Goal: Task Accomplishment & Management: Use online tool/utility

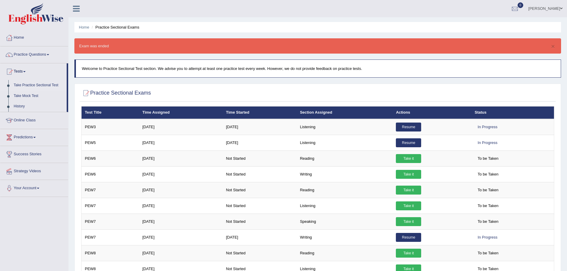
click at [68, 120] on link "Online Class" at bounding box center [34, 119] width 68 height 15
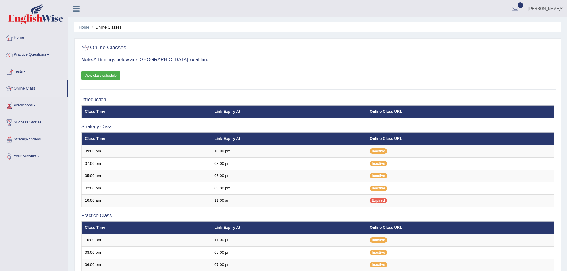
click at [120, 75] on link "View class schedule" at bounding box center [100, 75] width 39 height 9
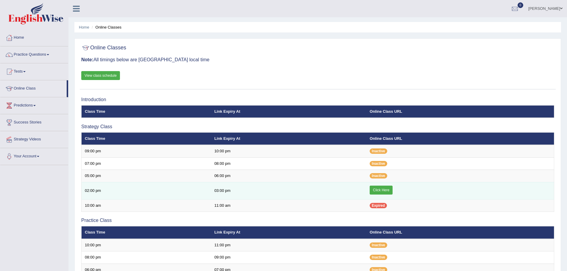
click at [370, 188] on link "Click Here" at bounding box center [381, 190] width 23 height 9
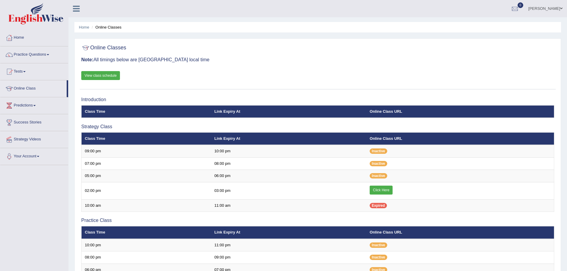
click at [68, 54] on link "Practice Questions" at bounding box center [34, 53] width 68 height 15
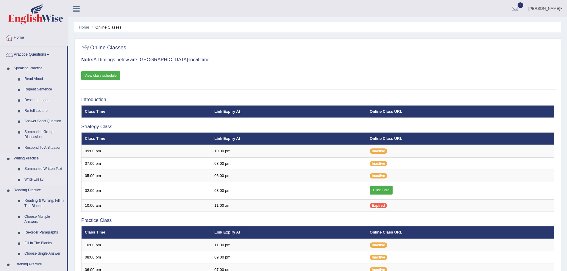
click at [67, 178] on link "Write Essay" at bounding box center [44, 179] width 45 height 11
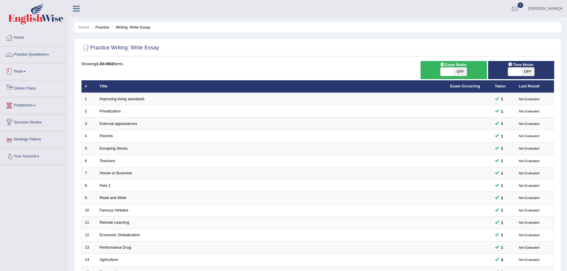
click at [68, 56] on link "Practice Questions" at bounding box center [34, 53] width 68 height 15
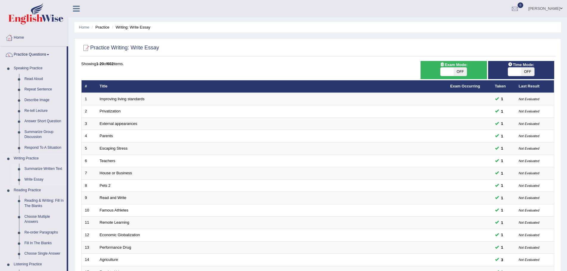
click at [67, 168] on link "Summarize Written Text" at bounding box center [44, 169] width 45 height 11
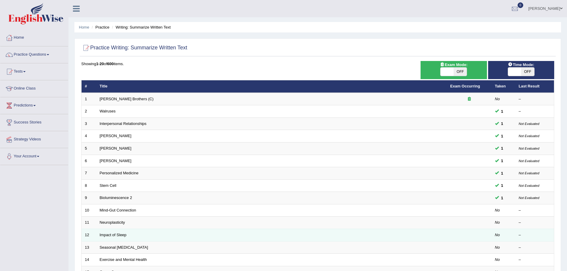
click at [182, 236] on td "Impact of Sleep" at bounding box center [271, 235] width 351 height 13
click at [127, 235] on link "Impact of Sleep" at bounding box center [113, 235] width 27 height 4
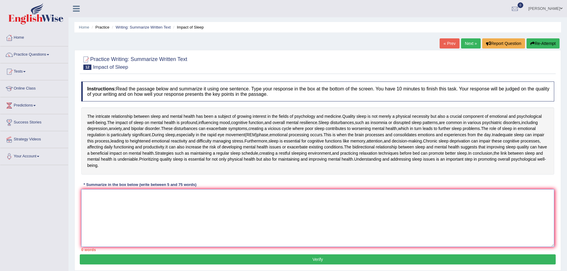
click at [201, 215] on textarea at bounding box center [317, 218] width 473 height 58
type textarea "t"
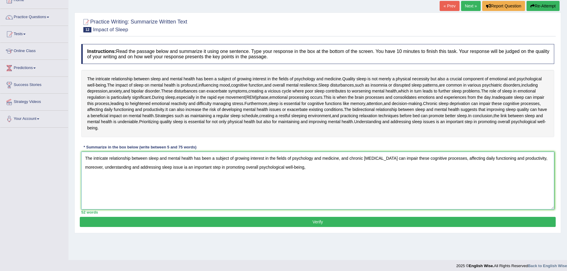
scroll to position [41, 0]
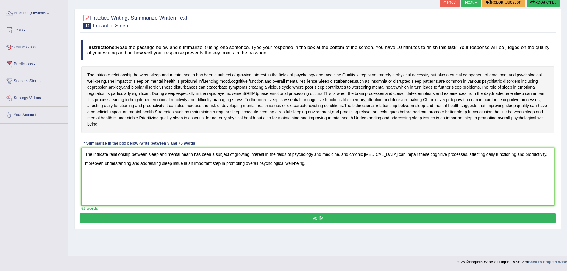
type textarea "The intricate relationship between sleep and mental health has been a subject o…"
click at [331, 223] on button "Verify" at bounding box center [318, 218] width 476 height 10
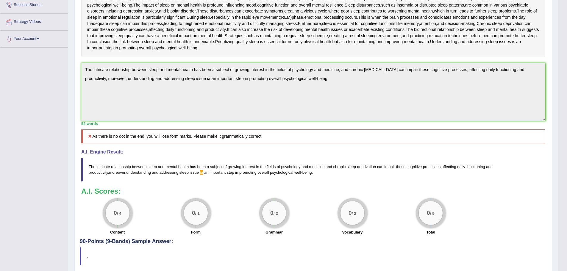
scroll to position [153, 0]
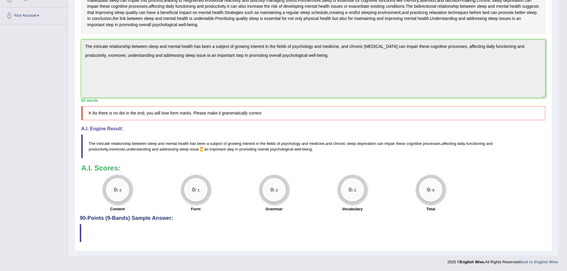
drag, startPoint x: 445, startPoint y: 152, endPoint x: 204, endPoint y: 152, distance: 240.8
click at [210, 156] on blockquote "The intricate relationship between sleep and mental health has been a subject o…" at bounding box center [313, 147] width 464 height 24
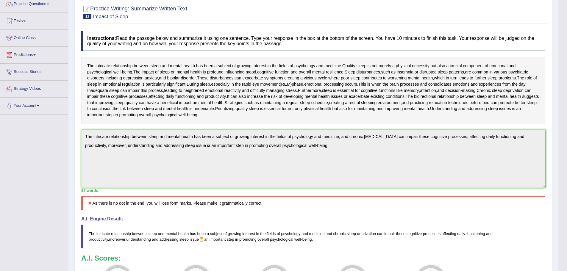
scroll to position [0, 0]
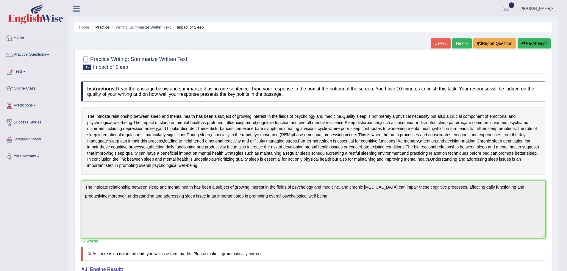
click at [518, 43] on button "Re-Attempt" at bounding box center [534, 43] width 33 height 10
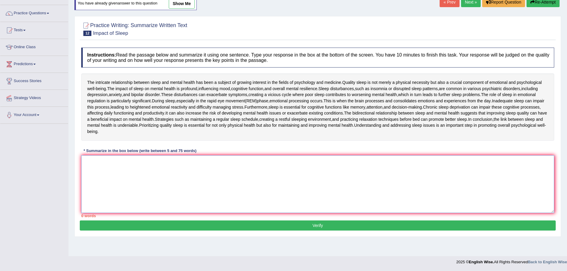
click at [260, 197] on textarea at bounding box center [317, 184] width 473 height 58
paste textarea "The intricate relationship between sleep and mental health has been a subject o…"
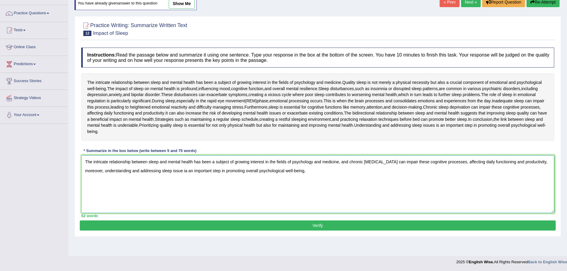
click at [481, 185] on textarea "The intricate relationship between sleep and mental health has been a subject o…" at bounding box center [317, 184] width 473 height 58
type textarea "The intricate relationship between sleep and mental health has been a subject o…"
click at [325, 231] on button "Verify" at bounding box center [318, 226] width 476 height 10
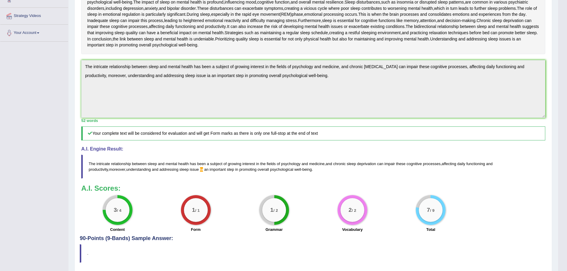
scroll to position [156, 0]
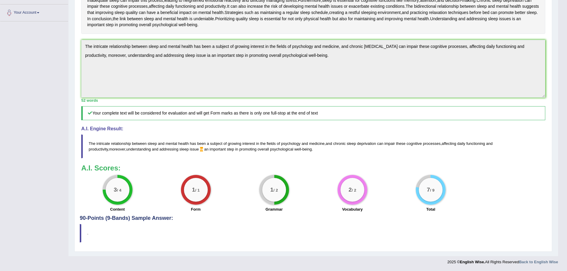
click at [129, 42] on div "Practice Writing: Summarize Written Text 12 Impact of Sleep Instructions: Read …" at bounding box center [313, 80] width 478 height 342
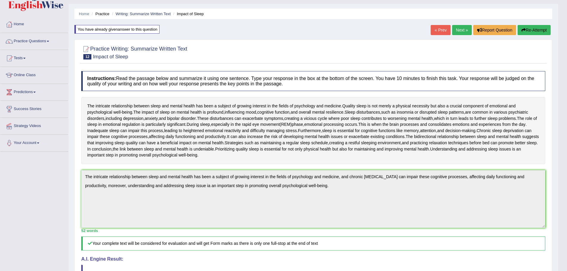
scroll to position [7, 0]
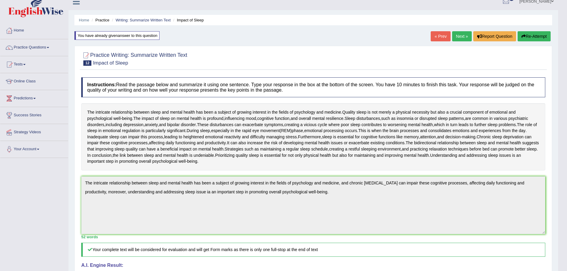
click at [518, 36] on button "Re-Attempt" at bounding box center [534, 36] width 33 height 10
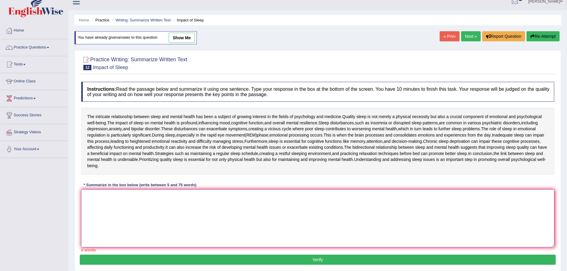
click at [291, 213] on textarea at bounding box center [317, 219] width 473 height 58
paste textarea "The intricate relationship between sleep and mental health has been a subject o…"
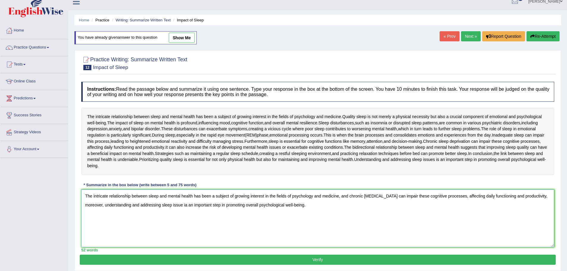
click at [361, 217] on textarea "The intricate relationship between sleep and mental health has been a subject o…" at bounding box center [317, 219] width 473 height 58
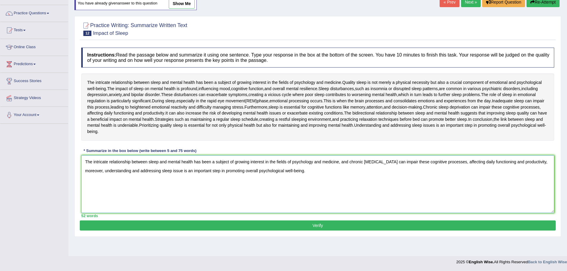
type textarea "The intricate relationship between sleep and mental health has been a subject o…"
click at [329, 231] on button "Verify" at bounding box center [318, 226] width 476 height 10
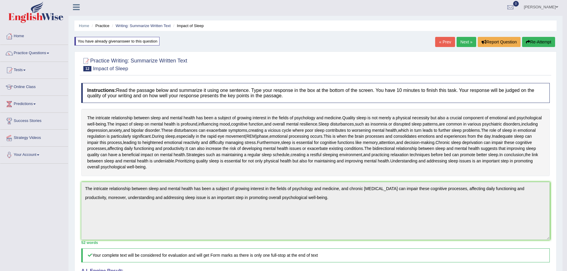
scroll to position [0, 0]
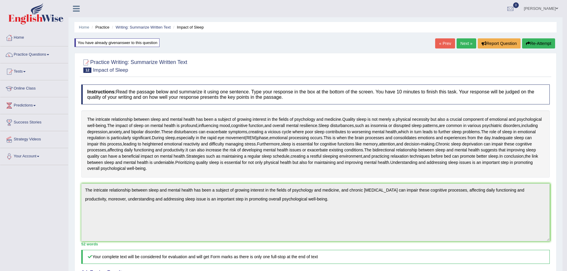
click at [457, 43] on link "Next »" at bounding box center [467, 43] width 20 height 10
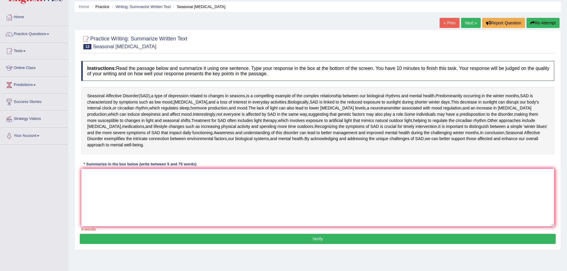
scroll to position [41, 0]
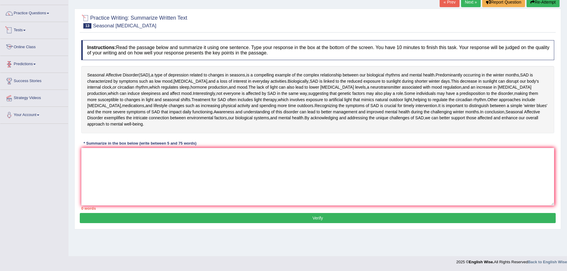
click at [68, 49] on link "Online Class" at bounding box center [34, 46] width 68 height 15
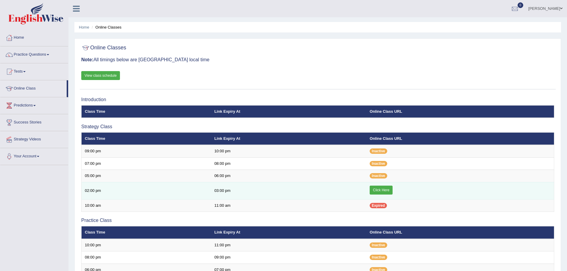
click at [372, 191] on link "Click Here" at bounding box center [381, 190] width 23 height 9
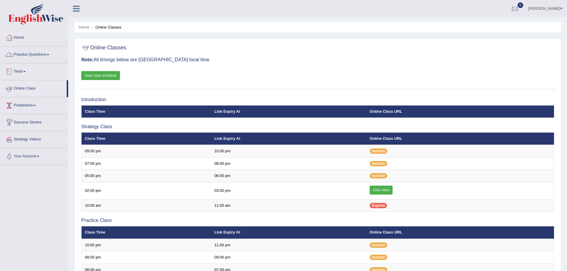
click at [68, 54] on link "Practice Questions" at bounding box center [34, 53] width 68 height 15
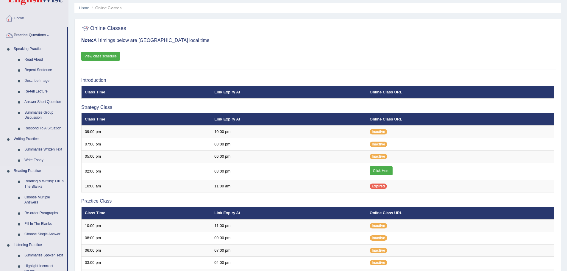
scroll to position [30, 0]
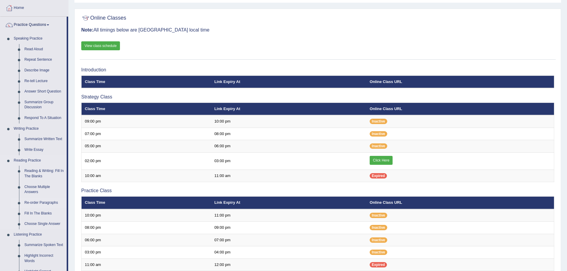
click at [67, 204] on link "Re-order Paragraphs" at bounding box center [44, 203] width 45 height 11
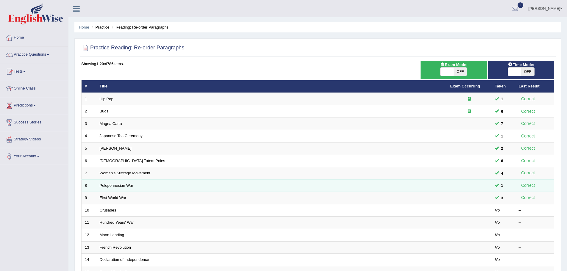
scroll to position [123, 0]
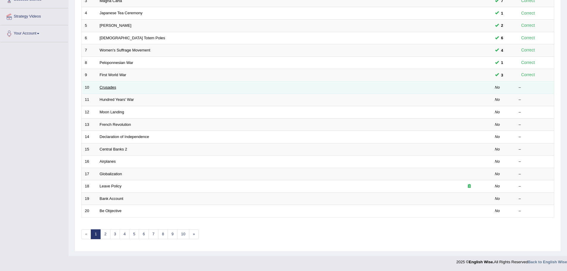
click at [116, 89] on link "Crusades" at bounding box center [108, 87] width 17 height 4
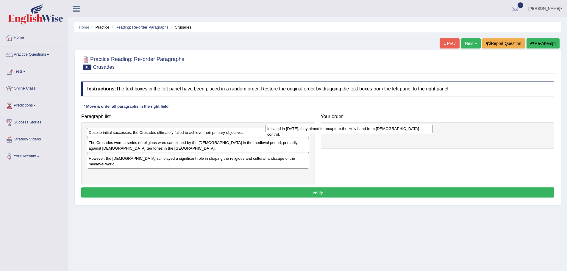
drag, startPoint x: 210, startPoint y: 140, endPoint x: 389, endPoint y: 136, distance: 178.7
click at [389, 133] on div "Initiated in [DATE], they aimed to recapture the Holy Land from [DEMOGRAPHIC_DA…" at bounding box center [349, 128] width 167 height 9
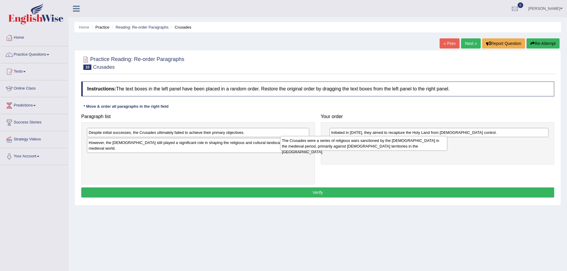
drag, startPoint x: 223, startPoint y: 151, endPoint x: 416, endPoint y: 149, distance: 193.2
click at [416, 149] on div "The Crusades were a series of religious wars sanctioned by the [DEMOGRAPHIC_DAT…" at bounding box center [363, 143] width 167 height 15
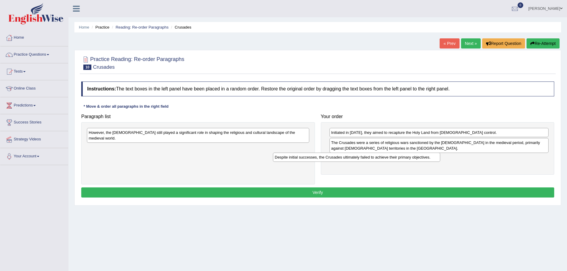
drag, startPoint x: 182, startPoint y: 140, endPoint x: 368, endPoint y: 164, distance: 187.7
click at [368, 162] on div "Despite initial successes, the Crusades ultimately failed to achieve their prim…" at bounding box center [356, 157] width 167 height 9
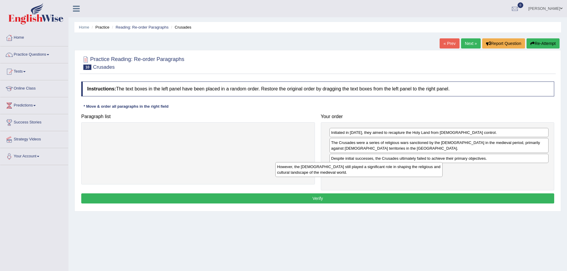
drag, startPoint x: 174, startPoint y: 141, endPoint x: 363, endPoint y: 175, distance: 191.5
click at [363, 175] on div "However, the Crusades still played a significant role in shaping the religious …" at bounding box center [358, 169] width 167 height 15
click at [314, 202] on button "Verify" at bounding box center [317, 198] width 473 height 10
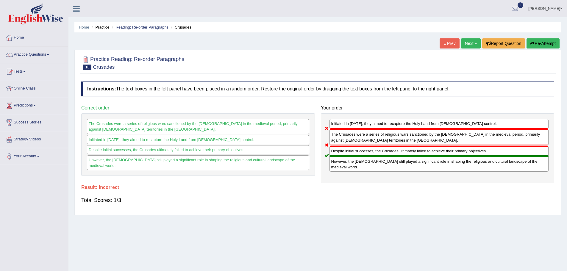
click at [527, 45] on button "Re-Attempt" at bounding box center [543, 43] width 33 height 10
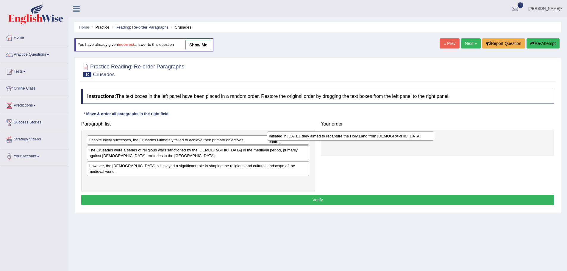
drag, startPoint x: 190, startPoint y: 147, endPoint x: 370, endPoint y: 143, distance: 180.1
click at [370, 141] on div "Initiated in [DATE], they aimed to recapture the Holy Land from [DEMOGRAPHIC_DA…" at bounding box center [350, 136] width 167 height 9
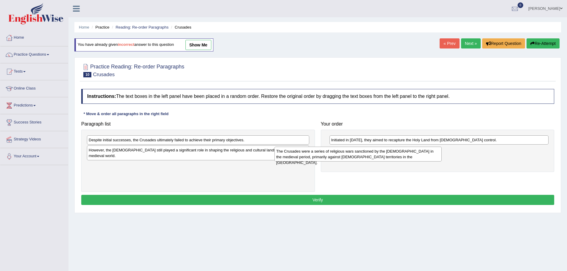
drag, startPoint x: 172, startPoint y: 159, endPoint x: 360, endPoint y: 160, distance: 187.5
click at [360, 160] on div "The Crusades were a series of religious wars sanctioned by the [DEMOGRAPHIC_DAT…" at bounding box center [357, 154] width 167 height 15
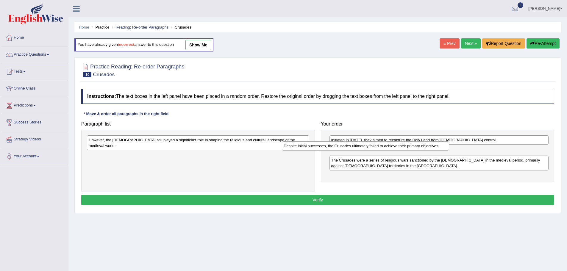
drag, startPoint x: 172, startPoint y: 147, endPoint x: 367, endPoint y: 153, distance: 195.1
click at [367, 151] on div "Despite initial successes, the Crusades ultimately failed to achieve their prim…" at bounding box center [365, 145] width 167 height 9
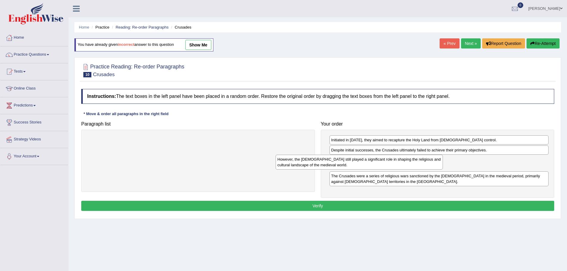
drag, startPoint x: 172, startPoint y: 146, endPoint x: 361, endPoint y: 165, distance: 189.7
click at [361, 165] on div "However, the [DEMOGRAPHIC_DATA] still played a significant role in shaping the …" at bounding box center [359, 162] width 167 height 15
click at [330, 211] on button "Verify" at bounding box center [317, 206] width 473 height 10
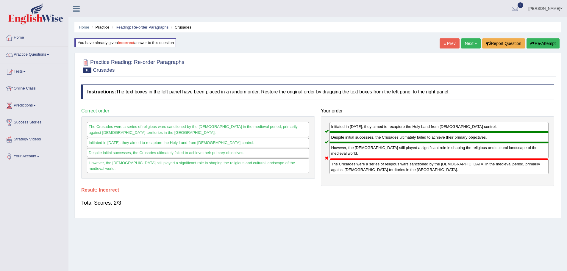
click at [527, 44] on button "Re-Attempt" at bounding box center [543, 43] width 33 height 10
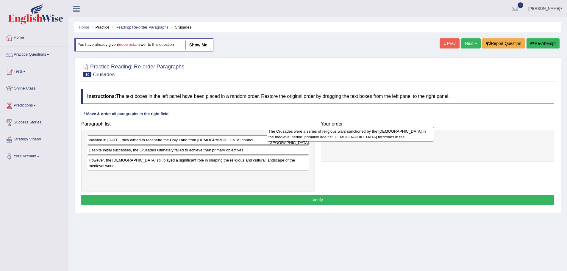
drag, startPoint x: 183, startPoint y: 172, endPoint x: 353, endPoint y: 145, distance: 172.4
click at [353, 142] on div "The Crusades were a series of religious wars sanctioned by the [DEMOGRAPHIC_DAT…" at bounding box center [350, 134] width 167 height 15
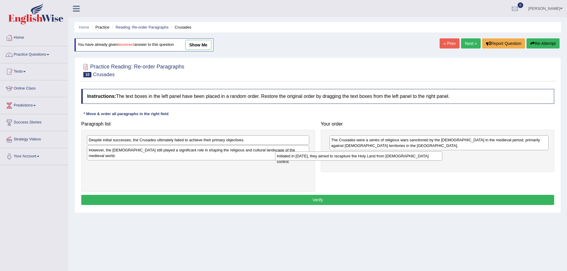
drag, startPoint x: 173, startPoint y: 146, endPoint x: 361, endPoint y: 162, distance: 188.8
click at [361, 161] on div "Initiated in [DATE], they aimed to recapture the Holy Land from [DEMOGRAPHIC_DA…" at bounding box center [358, 156] width 167 height 9
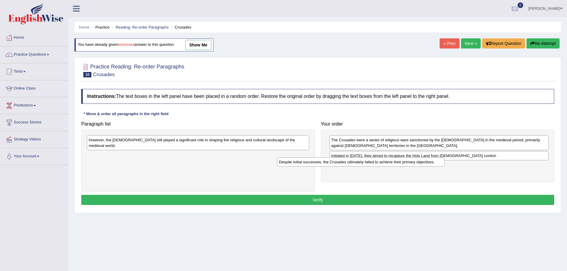
drag, startPoint x: 171, startPoint y: 145, endPoint x: 361, endPoint y: 167, distance: 191.8
click at [361, 167] on div "Despite initial successes, the Crusades ultimately failed to achieve their prim…" at bounding box center [360, 161] width 167 height 9
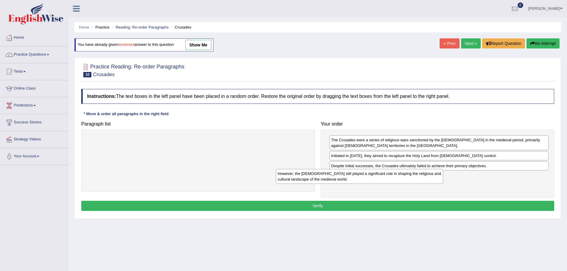
drag, startPoint x: 180, startPoint y: 148, endPoint x: 359, endPoint y: 181, distance: 181.7
click at [359, 181] on div "However, the [DEMOGRAPHIC_DATA] still played a significant role in shaping the …" at bounding box center [359, 176] width 167 height 15
click at [341, 211] on button "Verify" at bounding box center [317, 206] width 473 height 10
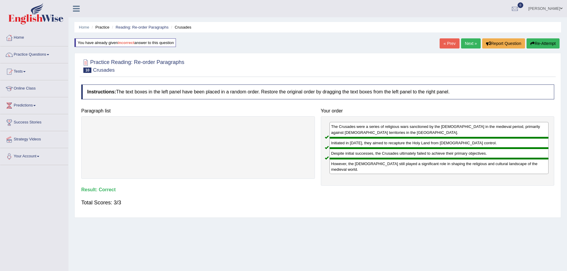
click at [461, 42] on link "Next »" at bounding box center [471, 43] width 20 height 10
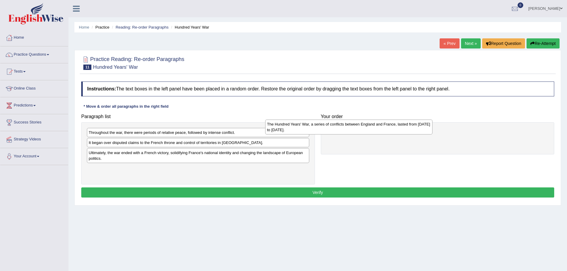
drag, startPoint x: 193, startPoint y: 179, endPoint x: 371, endPoint y: 135, distance: 183.7
click at [371, 135] on div "The Hundred Years' War, a series of conflicts between England and France, laste…" at bounding box center [348, 127] width 167 height 15
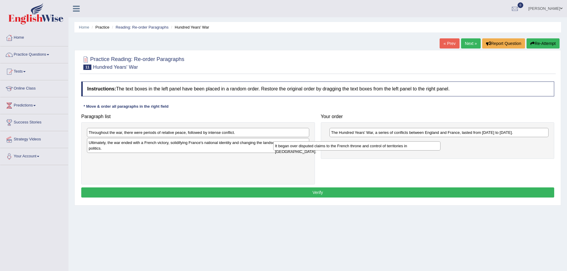
drag, startPoint x: 185, startPoint y: 149, endPoint x: 371, endPoint y: 152, distance: 186.4
click at [371, 151] on div "It began over disputed claims to the French throne and control of territories i…" at bounding box center [356, 145] width 167 height 9
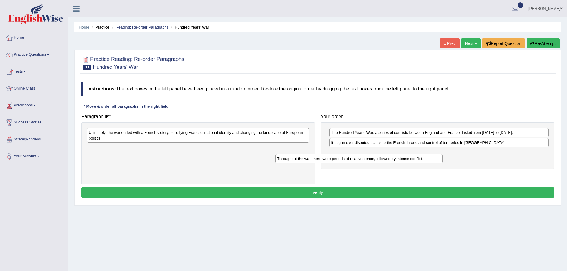
drag, startPoint x: 157, startPoint y: 140, endPoint x: 345, endPoint y: 165, distance: 190.2
click at [345, 163] on div "Throughout the war, there were periods of relative peace, followed by intense c…" at bounding box center [358, 158] width 167 height 9
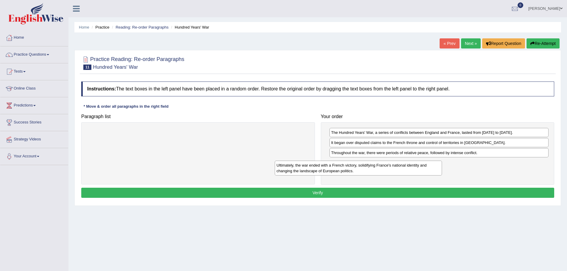
drag, startPoint x: 160, startPoint y: 140, endPoint x: 348, endPoint y: 173, distance: 190.7
click at [348, 173] on div "Ultimately, the war ended with a French victory, solidifying France's national …" at bounding box center [358, 168] width 167 height 15
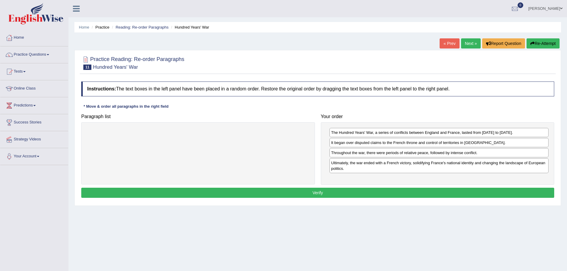
click at [321, 198] on button "Verify" at bounding box center [317, 193] width 473 height 10
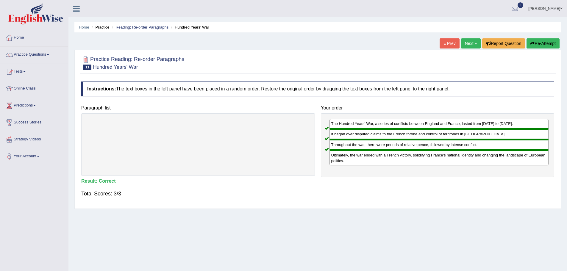
click at [527, 44] on button "Re-Attempt" at bounding box center [543, 43] width 33 height 10
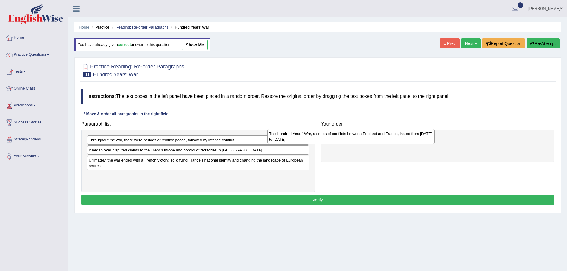
drag, startPoint x: 159, startPoint y: 186, endPoint x: 339, endPoint y: 143, distance: 185.3
click at [339, 143] on div "The Hundred Years' War, a series of conflicts between England and France, laste…" at bounding box center [350, 136] width 167 height 15
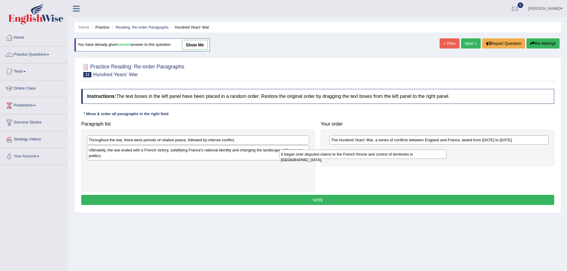
drag, startPoint x: 160, startPoint y: 157, endPoint x: 352, endPoint y: 161, distance: 192.3
click at [352, 159] on div "It began over disputed claims to the French throne and control of territories i…" at bounding box center [362, 154] width 167 height 9
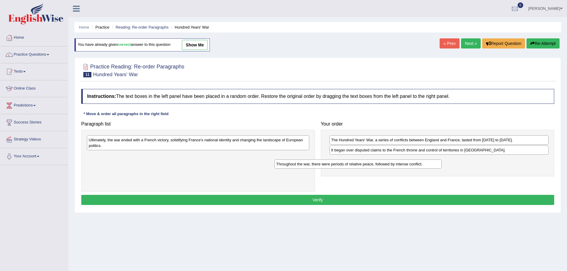
drag, startPoint x: 168, startPoint y: 148, endPoint x: 354, endPoint y: 172, distance: 187.6
click at [355, 169] on div "Throughout the war, there were periods of relative peace, followed by intense c…" at bounding box center [357, 164] width 167 height 9
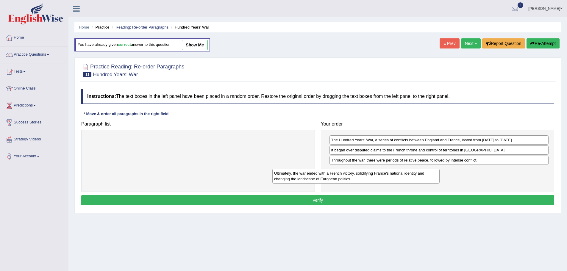
drag, startPoint x: 173, startPoint y: 147, endPoint x: 358, endPoint y: 180, distance: 188.4
click at [358, 180] on div "Ultimately, the war ended with a French victory, solidifying France's national …" at bounding box center [355, 176] width 167 height 15
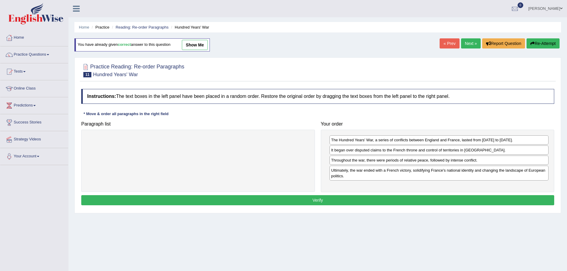
click at [326, 205] on button "Verify" at bounding box center [317, 200] width 473 height 10
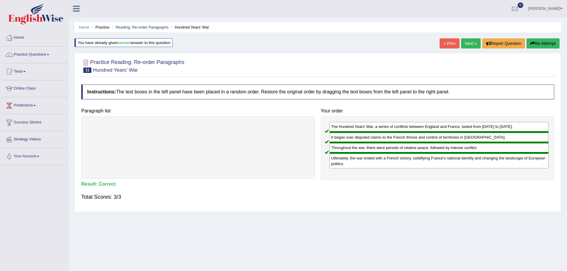
click at [461, 43] on link "Next »" at bounding box center [471, 43] width 20 height 10
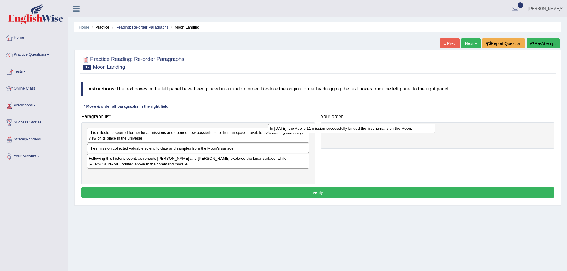
drag, startPoint x: 156, startPoint y: 166, endPoint x: 337, endPoint y: 135, distance: 183.8
click at [337, 133] on div "In [DATE], the Apollo 11 mission successfully landed the first humans on the Mo…" at bounding box center [351, 128] width 167 height 9
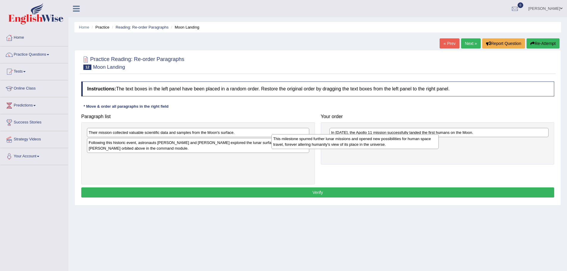
drag, startPoint x: 218, startPoint y: 141, endPoint x: 403, endPoint y: 148, distance: 184.7
click at [403, 148] on div "This milestone spurred further lunar missions and opened new possibilities for …" at bounding box center [354, 141] width 167 height 15
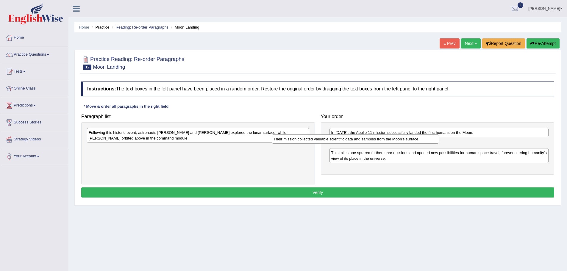
drag, startPoint x: 167, startPoint y: 140, endPoint x: 352, endPoint y: 147, distance: 185.0
click at [352, 144] on div "Their mission collected valuable scientific data and samples from the Moon's su…" at bounding box center [355, 139] width 167 height 9
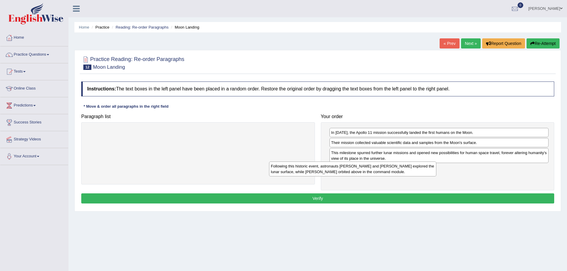
drag, startPoint x: 201, startPoint y: 149, endPoint x: 352, endPoint y: 174, distance: 153.1
click at [352, 174] on div "Following this historic event, astronauts Neil Armstrong and Buzz Aldrin explor…" at bounding box center [352, 169] width 167 height 15
click at [333, 202] on button "Verify" at bounding box center [317, 198] width 473 height 10
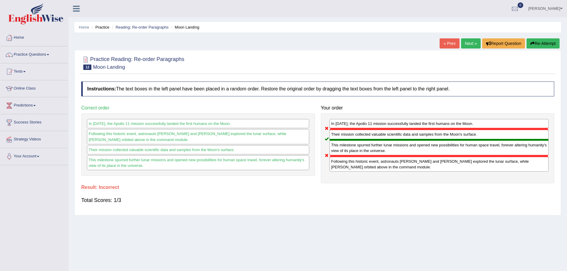
click at [527, 43] on button "Re-Attempt" at bounding box center [543, 43] width 33 height 10
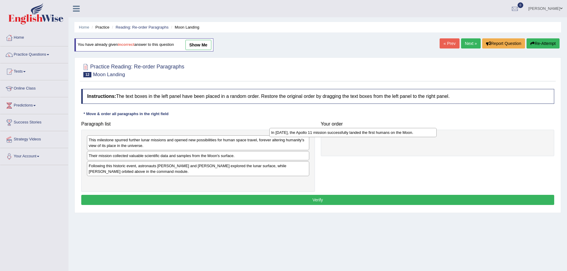
drag, startPoint x: 165, startPoint y: 174, endPoint x: 347, endPoint y: 140, distance: 185.5
click at [347, 137] on div "In [DATE], the Apollo 11 mission successfully landed the first humans on the Mo…" at bounding box center [352, 132] width 167 height 9
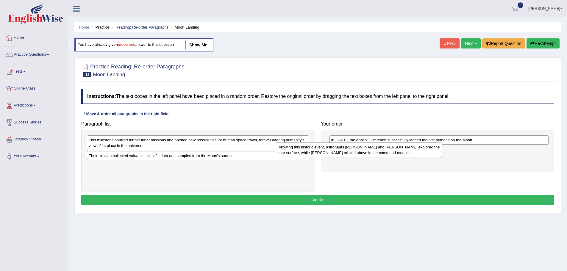
drag, startPoint x: 165, startPoint y: 173, endPoint x: 352, endPoint y: 154, distance: 188.8
click at [352, 154] on div "Following this historic event, astronauts [PERSON_NAME] and [PERSON_NAME] explo…" at bounding box center [358, 150] width 167 height 15
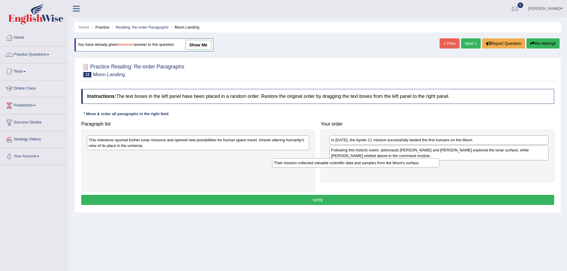
drag, startPoint x: 172, startPoint y: 162, endPoint x: 358, endPoint y: 169, distance: 185.3
click at [358, 168] on div "Their mission collected valuable scientific data and samples from the Moon's su…" at bounding box center [355, 162] width 167 height 9
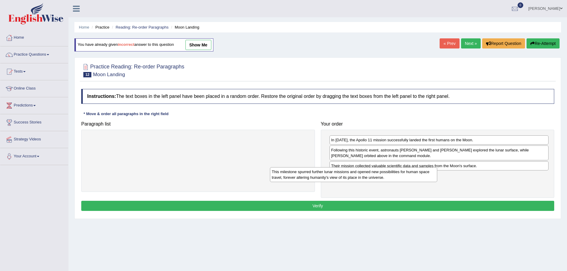
drag, startPoint x: 195, startPoint y: 148, endPoint x: 378, endPoint y: 180, distance: 185.8
click at [378, 180] on div "This milestone spurred further lunar missions and opened new possibilities for …" at bounding box center [353, 174] width 167 height 15
click at [335, 210] on button "Verify" at bounding box center [317, 206] width 473 height 10
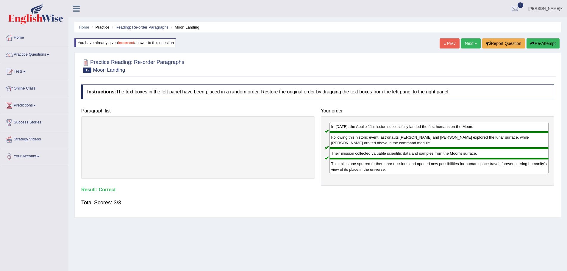
click at [527, 43] on button "Re-Attempt" at bounding box center [543, 43] width 33 height 10
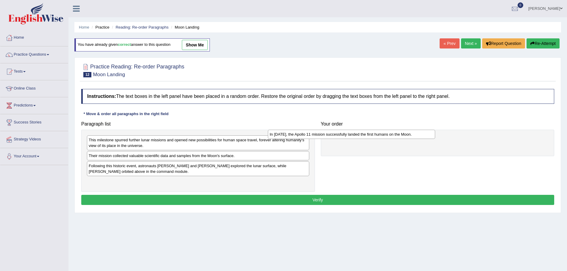
drag, startPoint x: 154, startPoint y: 172, endPoint x: 335, endPoint y: 140, distance: 183.7
click at [335, 139] on div "In [DATE], the Apollo 11 mission successfully landed the first humans on the Mo…" at bounding box center [351, 134] width 167 height 9
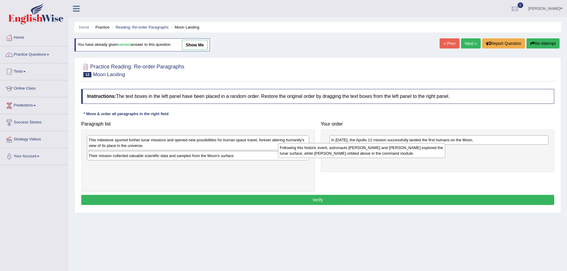
drag, startPoint x: 161, startPoint y: 175, endPoint x: 352, endPoint y: 157, distance: 192.0
click at [352, 157] on div "Following this historic event, astronauts [PERSON_NAME] and [PERSON_NAME] explo…" at bounding box center [361, 150] width 167 height 15
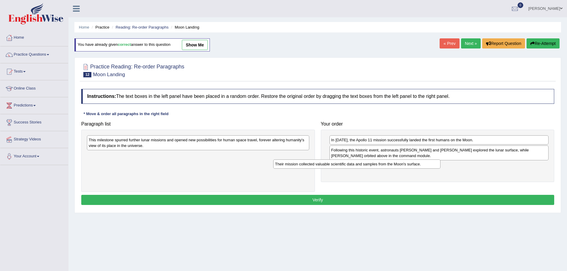
drag, startPoint x: 154, startPoint y: 162, endPoint x: 340, endPoint y: 171, distance: 186.5
click at [340, 169] on div "Their mission collected valuable scientific data and samples from the Moon's su…" at bounding box center [356, 164] width 167 height 9
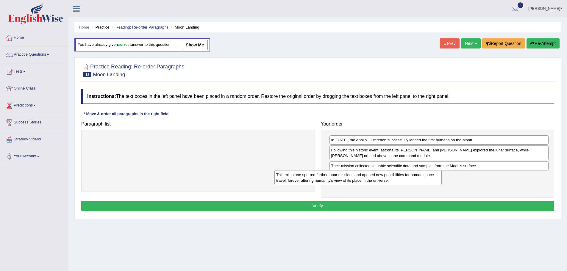
drag, startPoint x: 189, startPoint y: 150, endPoint x: 377, endPoint y: 185, distance: 190.7
click at [377, 185] on div "This milestone spurred further lunar missions and opened new possibilities for …" at bounding box center [357, 177] width 167 height 15
click at [321, 211] on button "Verify" at bounding box center [317, 206] width 473 height 10
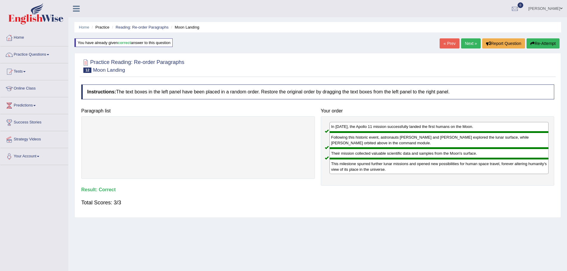
click at [461, 44] on link "Next »" at bounding box center [471, 43] width 20 height 10
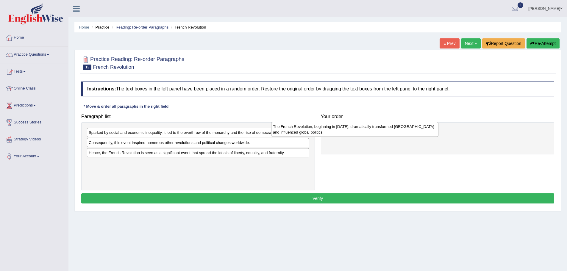
drag, startPoint x: 186, startPoint y: 157, endPoint x: 371, endPoint y: 135, distance: 185.5
click at [371, 135] on div "The French Revolution, beginning in [DATE], dramatically transformed [GEOGRAPHI…" at bounding box center [354, 129] width 167 height 15
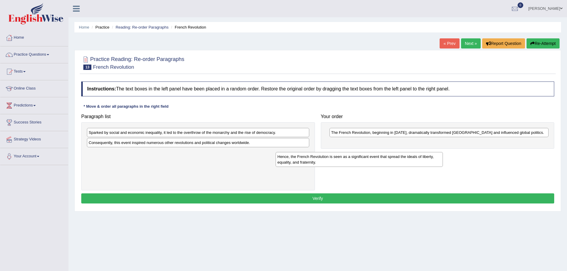
drag, startPoint x: 163, startPoint y: 165, endPoint x: 352, endPoint y: 163, distance: 188.7
click at [352, 163] on div "Hence, the French Revolution is seen as a significant event that spread the ide…" at bounding box center [359, 159] width 167 height 15
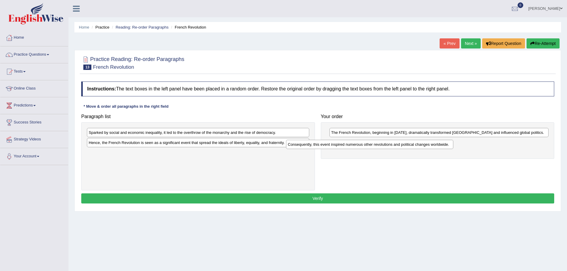
drag, startPoint x: 183, startPoint y: 155, endPoint x: 382, endPoint y: 151, distance: 199.2
click at [382, 149] on div "Consequently, this event inspired numerous other revolutions and political chan…" at bounding box center [369, 144] width 167 height 9
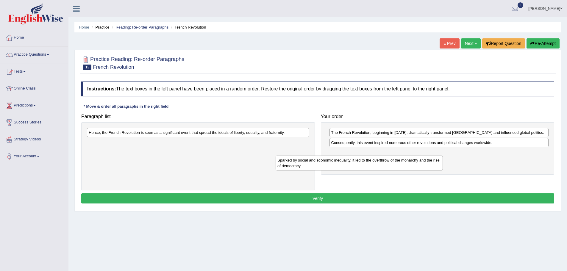
drag, startPoint x: 152, startPoint y: 141, endPoint x: 341, endPoint y: 168, distance: 190.7
click at [341, 168] on div "Sparked by social and economic inequality, it led to the overthrow of the monar…" at bounding box center [359, 163] width 167 height 15
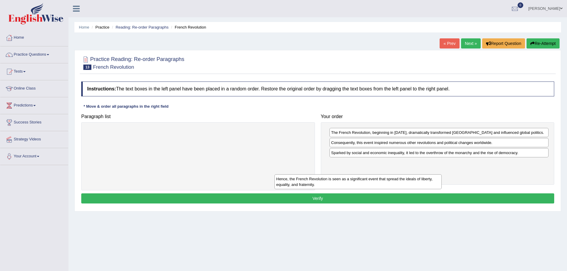
drag, startPoint x: 165, startPoint y: 142, endPoint x: 349, endPoint y: 197, distance: 191.8
click at [352, 188] on div "Hence, the French Revolution is seen as a significant event that spread the ide…" at bounding box center [357, 181] width 167 height 15
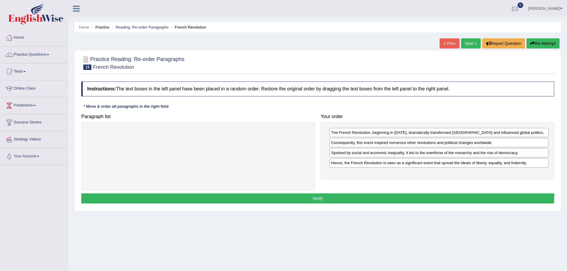
click at [314, 204] on button "Verify" at bounding box center [317, 198] width 473 height 10
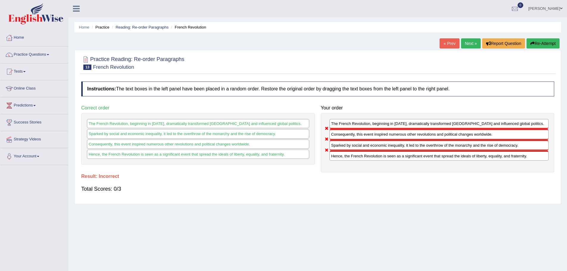
click at [527, 44] on button "Re-Attempt" at bounding box center [543, 43] width 33 height 10
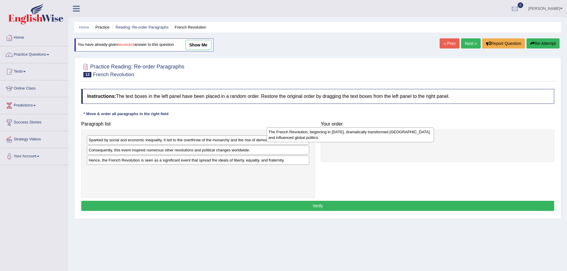
drag, startPoint x: 190, startPoint y: 166, endPoint x: 370, endPoint y: 142, distance: 181.4
click at [370, 142] on div "The French Revolution, beginning in 1789, dramatically transformed France and i…" at bounding box center [350, 134] width 167 height 15
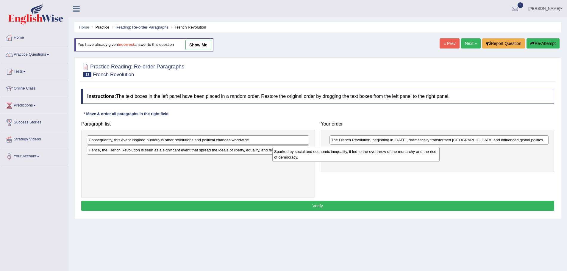
drag, startPoint x: 167, startPoint y: 150, endPoint x: 353, endPoint y: 162, distance: 185.8
click at [353, 162] on div "Sparked by social and economic inequality, it led to the overthrow of the monar…" at bounding box center [355, 154] width 167 height 15
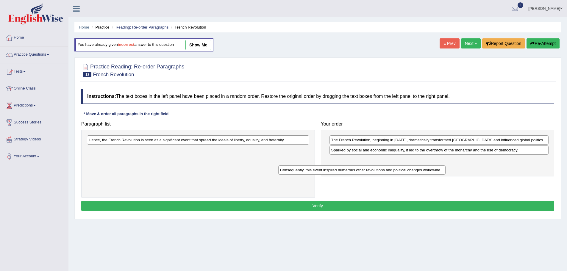
drag, startPoint x: 171, startPoint y: 148, endPoint x: 362, endPoint y: 178, distance: 193.8
click at [362, 175] on div "Consequently, this event inspired numerous other revolutions and political chan…" at bounding box center [361, 170] width 167 height 9
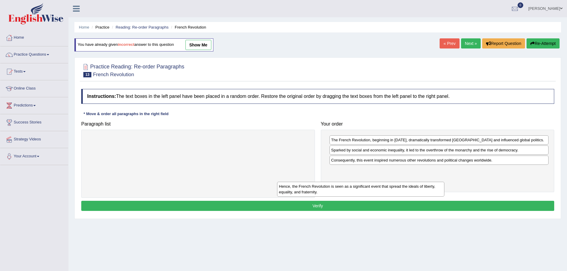
drag, startPoint x: 157, startPoint y: 146, endPoint x: 345, endPoint y: 192, distance: 193.1
click at [345, 192] on div "Hence, the French Revolution is seen as a significant event that spread the ide…" at bounding box center [360, 189] width 167 height 15
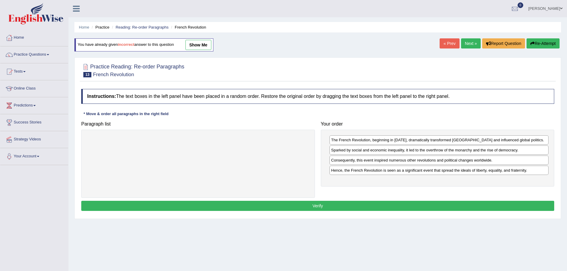
click at [338, 211] on button "Verify" at bounding box center [317, 206] width 473 height 10
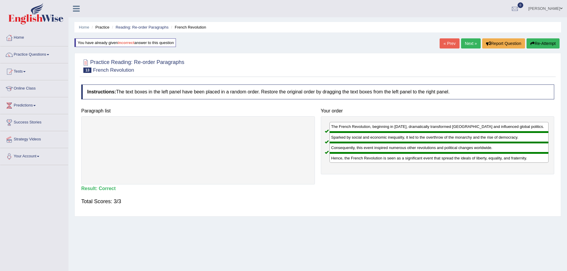
click at [461, 44] on link "Next »" at bounding box center [471, 43] width 20 height 10
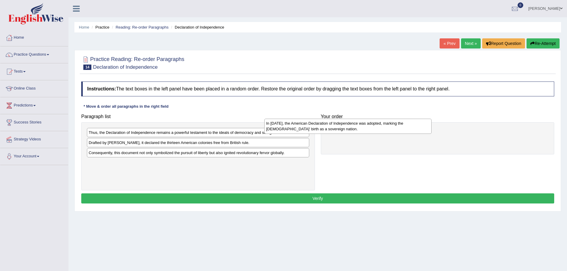
drag, startPoint x: 163, startPoint y: 184, endPoint x: 341, endPoint y: 133, distance: 184.6
click at [341, 133] on div "In 1776, the American Declaration of Independence was adopted, marking the Unit…" at bounding box center [347, 126] width 167 height 15
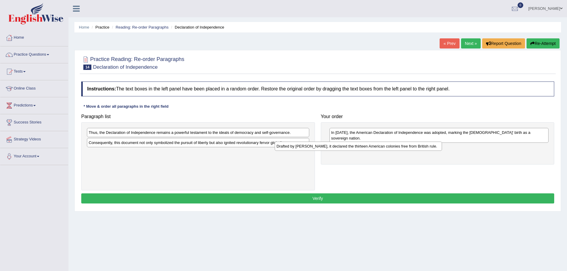
drag, startPoint x: 217, startPoint y: 155, endPoint x: 405, endPoint y: 153, distance: 187.8
click at [405, 151] on div "Drafted by Thomas Jefferson, it declared the thirteen American colonies free fr…" at bounding box center [358, 146] width 167 height 9
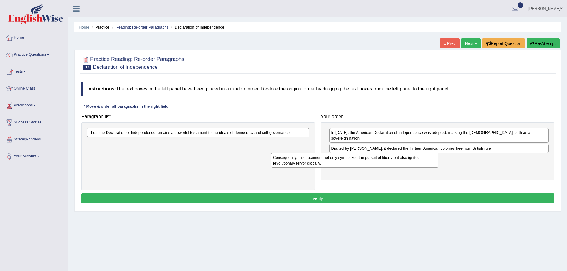
drag, startPoint x: 171, startPoint y: 157, endPoint x: 355, endPoint y: 167, distance: 184.5
click at [355, 167] on div "Consequently, this document not only symbolized the pursuit of liberty but also…" at bounding box center [354, 160] width 167 height 15
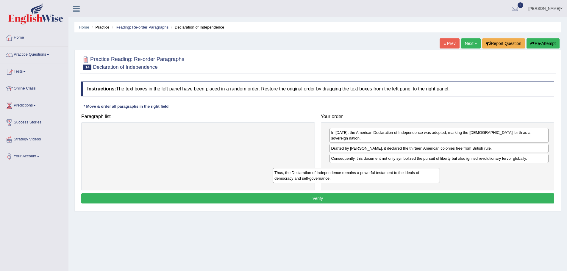
drag, startPoint x: 177, startPoint y: 140, endPoint x: 363, endPoint y: 180, distance: 190.1
click at [363, 180] on div "Thus, the Declaration of Independence remains a powerful testament to the ideal…" at bounding box center [356, 175] width 167 height 15
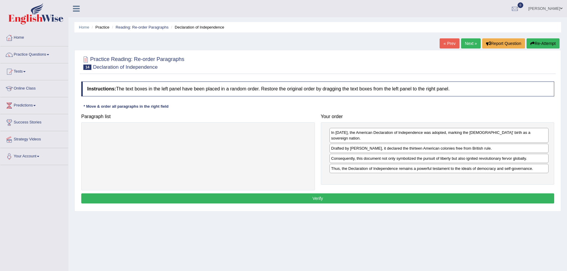
click at [330, 204] on button "Verify" at bounding box center [317, 198] width 473 height 10
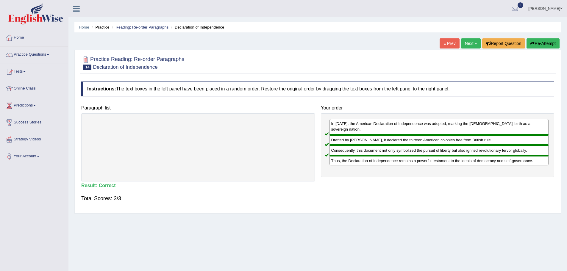
click at [461, 40] on link "Next »" at bounding box center [471, 43] width 20 height 10
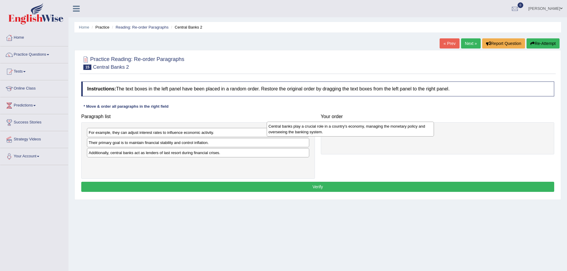
drag, startPoint x: 180, startPoint y: 152, endPoint x: 360, endPoint y: 136, distance: 180.5
click at [360, 136] on div "Central banks play a crucial role in a country's economy, managing the monetary…" at bounding box center [350, 129] width 167 height 15
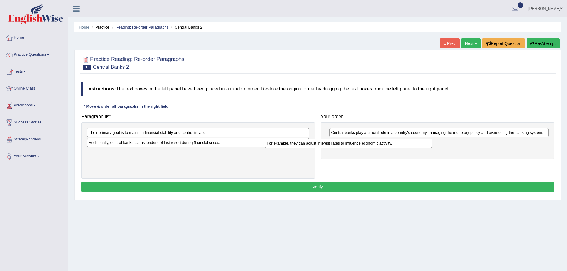
drag, startPoint x: 200, startPoint y: 139, endPoint x: 378, endPoint y: 150, distance: 178.3
click at [378, 148] on div "For example, they can adjust interest rates to influence economic activity." at bounding box center [348, 143] width 167 height 9
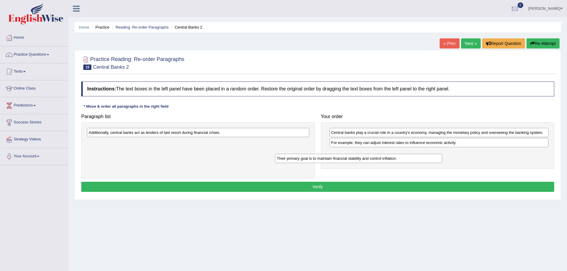
drag, startPoint x: 164, startPoint y: 140, endPoint x: 352, endPoint y: 166, distance: 189.9
click at [352, 163] on div "Their primary goal is to maintain financial stability and control inflation." at bounding box center [358, 158] width 167 height 9
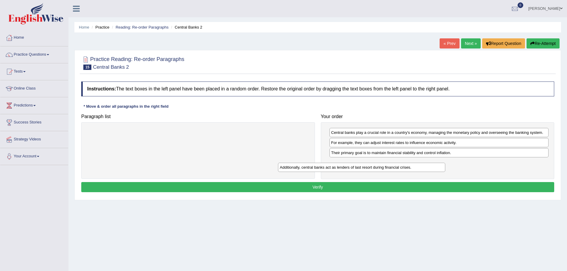
drag, startPoint x: 158, startPoint y: 138, endPoint x: 339, endPoint y: 182, distance: 186.7
click at [346, 172] on div "Additionally, central banks act as lenders of last resort during financial cris…" at bounding box center [361, 167] width 167 height 9
click at [328, 192] on button "Verify" at bounding box center [317, 187] width 473 height 10
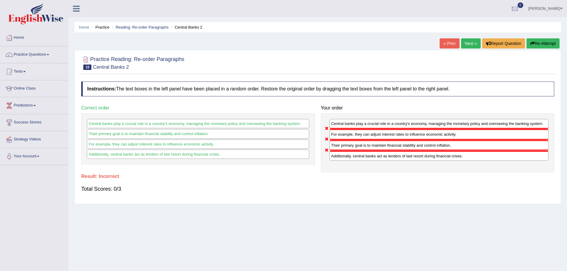
click at [527, 43] on button "Re-Attempt" at bounding box center [543, 43] width 33 height 10
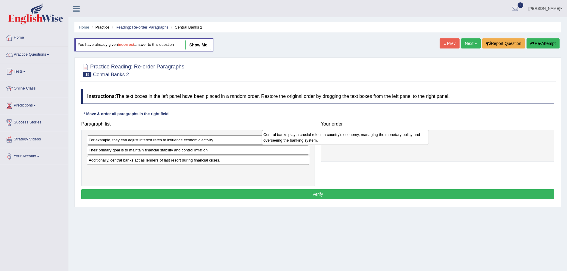
drag, startPoint x: 157, startPoint y: 159, endPoint x: 332, endPoint y: 143, distance: 175.4
click at [332, 143] on div "Central banks play a crucial role in a country's economy, managing the monetary…" at bounding box center [345, 137] width 167 height 15
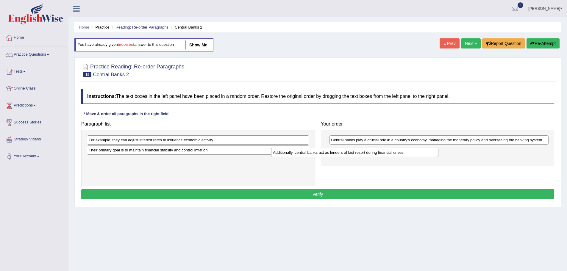
drag, startPoint x: 175, startPoint y: 168, endPoint x: 359, endPoint y: 160, distance: 184.4
click at [359, 157] on div "Additionally, central banks act as lenders of last resort during financial cris…" at bounding box center [354, 152] width 167 height 9
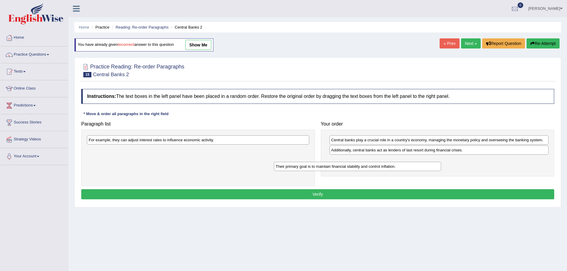
drag, startPoint x: 158, startPoint y: 156, endPoint x: 346, endPoint y: 170, distance: 188.4
click at [346, 170] on div "Their primary goal is to maintain financial stability and control inflation." at bounding box center [357, 166] width 167 height 9
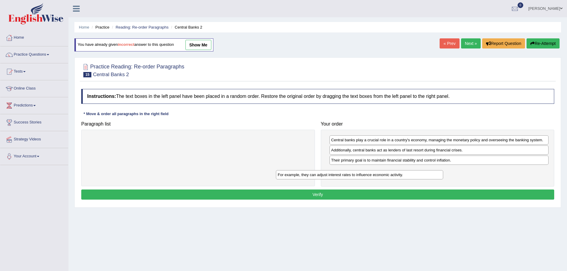
drag, startPoint x: 168, startPoint y: 146, endPoint x: 357, endPoint y: 181, distance: 192.2
click at [357, 180] on div "For example, they can adjust interest rates to influence economic activity." at bounding box center [359, 174] width 167 height 9
click at [338, 200] on button "Verify" at bounding box center [317, 195] width 473 height 10
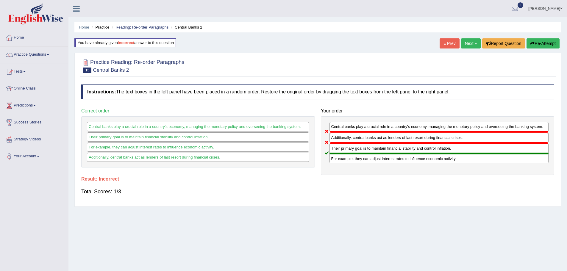
click at [527, 43] on button "Re-Attempt" at bounding box center [543, 43] width 33 height 10
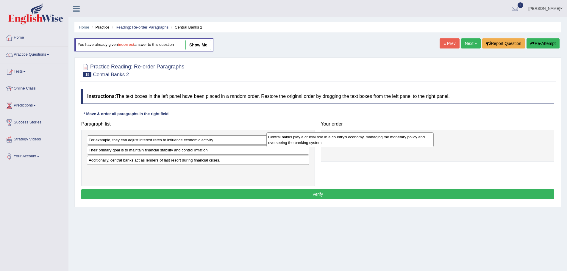
drag, startPoint x: 165, startPoint y: 163, endPoint x: 344, endPoint y: 149, distance: 180.0
click at [344, 147] on div "Central banks play a crucial role in a country's economy, managing the monetary…" at bounding box center [349, 139] width 167 height 15
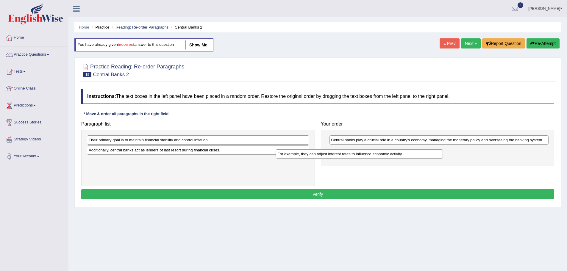
drag, startPoint x: 166, startPoint y: 148, endPoint x: 354, endPoint y: 162, distance: 189.2
click at [354, 159] on div "For example, they can adjust interest rates to influence economic activity." at bounding box center [359, 153] width 167 height 9
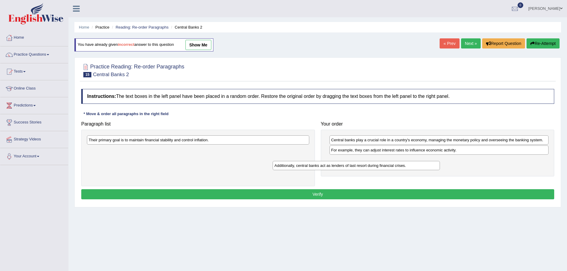
drag, startPoint x: 156, startPoint y: 155, endPoint x: 341, endPoint y: 170, distance: 186.4
click at [341, 170] on div "Additionally, central banks act as lenders of last resort during financial cris…" at bounding box center [356, 165] width 167 height 9
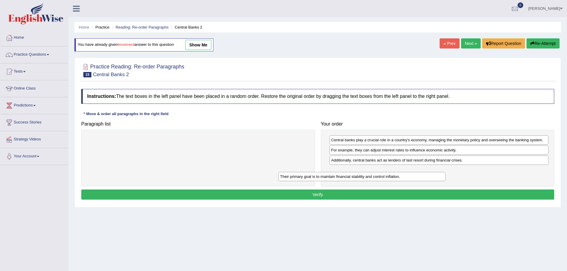
drag, startPoint x: 153, startPoint y: 145, endPoint x: 345, endPoint y: 179, distance: 195.0
click at [345, 179] on div "Their primary goal is to maintain financial stability and control inflation." at bounding box center [361, 176] width 167 height 9
click at [316, 200] on button "Verify" at bounding box center [317, 195] width 473 height 10
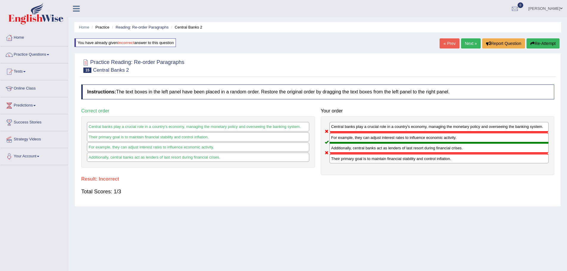
click at [527, 42] on button "Re-Attempt" at bounding box center [543, 43] width 33 height 10
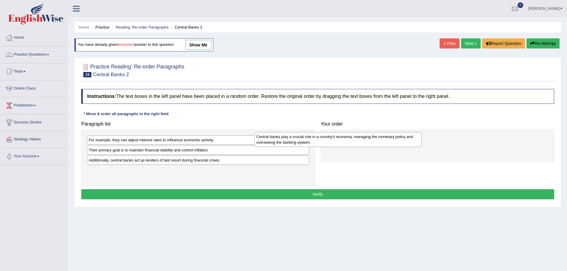
drag, startPoint x: 168, startPoint y: 160, endPoint x: 336, endPoint y: 147, distance: 168.1
click at [336, 147] on div "Central banks play a crucial role in a country's economy, managing the monetary…" at bounding box center [338, 139] width 167 height 15
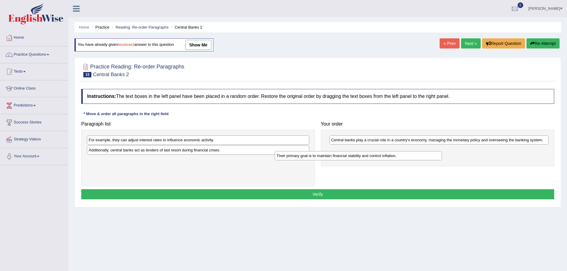
drag, startPoint x: 158, startPoint y: 158, endPoint x: 346, endPoint y: 164, distance: 187.9
click at [346, 160] on div "Their primary goal is to maintain financial stability and control inflation." at bounding box center [358, 155] width 167 height 9
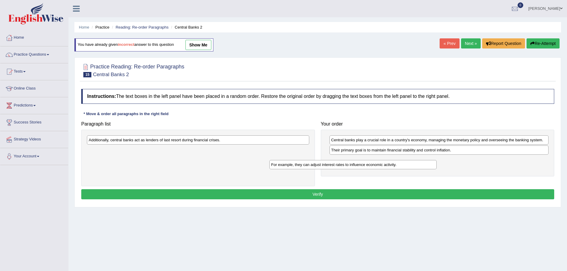
drag, startPoint x: 162, startPoint y: 148, endPoint x: 345, endPoint y: 173, distance: 184.1
click at [345, 169] on div "For example, they can adjust interest rates to influence economic activity." at bounding box center [352, 164] width 167 height 9
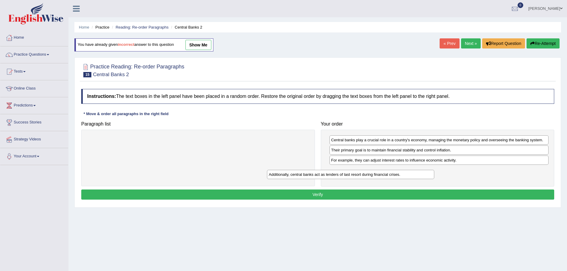
drag, startPoint x: 175, startPoint y: 146, endPoint x: 355, endPoint y: 180, distance: 183.4
click at [355, 179] on div "Additionally, central banks act as lenders of last resort during financial cris…" at bounding box center [350, 174] width 167 height 9
click at [330, 200] on button "Verify" at bounding box center [317, 195] width 473 height 10
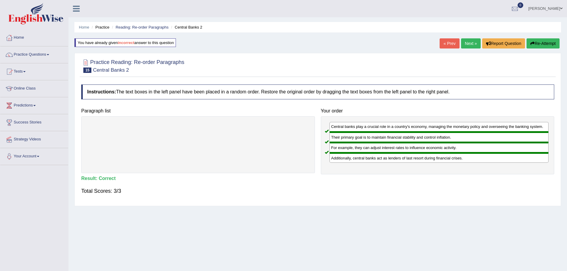
click at [461, 44] on link "Next »" at bounding box center [471, 43] width 20 height 10
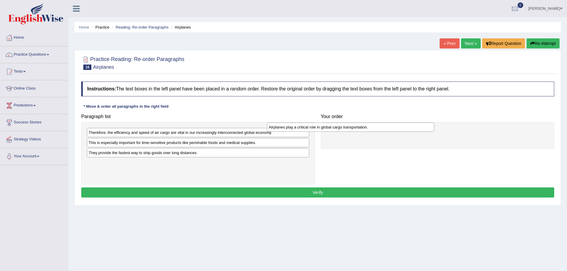
drag, startPoint x: 170, startPoint y: 180, endPoint x: 350, endPoint y: 131, distance: 187.3
click at [350, 131] on div "Airplanes play a critical role in global cargo transportation." at bounding box center [350, 127] width 167 height 9
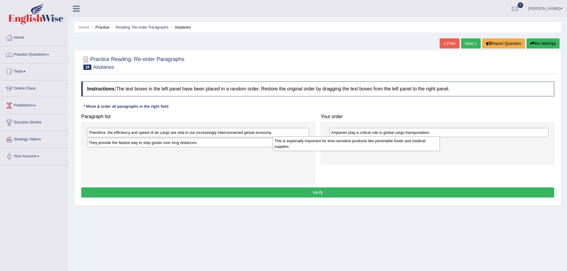
drag, startPoint x: 166, startPoint y: 158, endPoint x: 352, endPoint y: 151, distance: 185.9
click at [352, 151] on div "This is especially important for time-sensitive products like perishable foods …" at bounding box center [356, 143] width 167 height 15
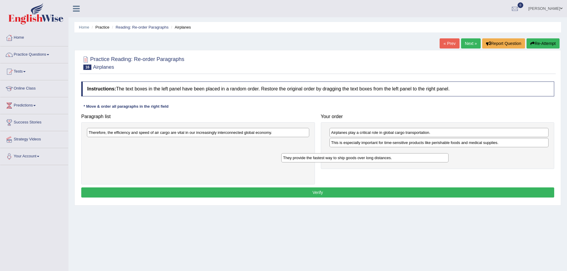
drag, startPoint x: 173, startPoint y: 155, endPoint x: 362, endPoint y: 164, distance: 189.8
click at [364, 163] on div "They provide the fastest way to ship goods over long distances." at bounding box center [364, 157] width 167 height 9
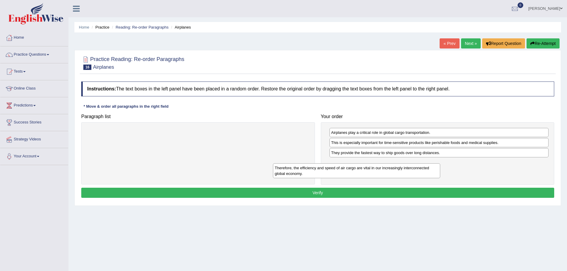
drag, startPoint x: 185, startPoint y: 143, endPoint x: 373, endPoint y: 180, distance: 191.8
click at [371, 178] on div "Therefore, the efficiency and speed of air cargo are vital in our increasingly …" at bounding box center [356, 170] width 167 height 15
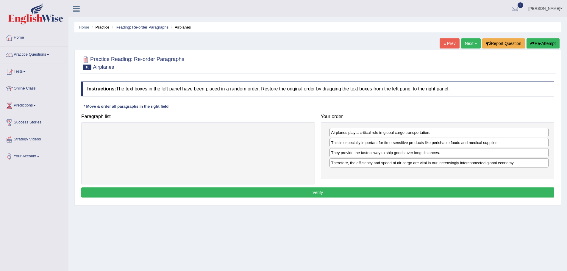
click at [350, 198] on button "Verify" at bounding box center [317, 193] width 473 height 10
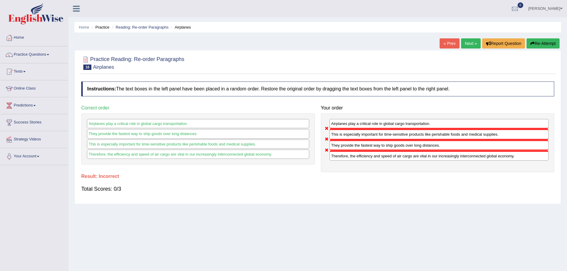
click at [527, 44] on button "Re-Attempt" at bounding box center [543, 43] width 33 height 10
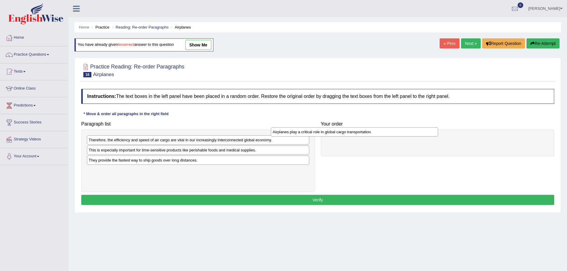
drag, startPoint x: 167, startPoint y: 188, endPoint x: 351, endPoint y: 138, distance: 190.3
click at [351, 137] on div "Airplanes play a critical role in global cargo transportation." at bounding box center [354, 131] width 167 height 9
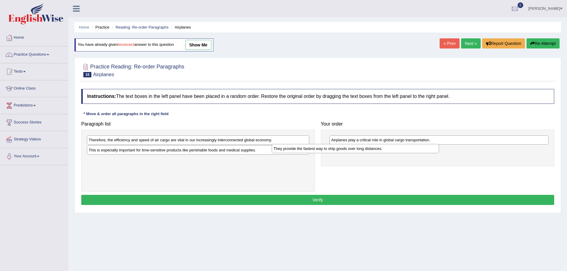
drag, startPoint x: 205, startPoint y: 181, endPoint x: 390, endPoint y: 158, distance: 186.3
click at [390, 153] on div "They provide the fastest way to ship goods over long distances." at bounding box center [355, 148] width 167 height 9
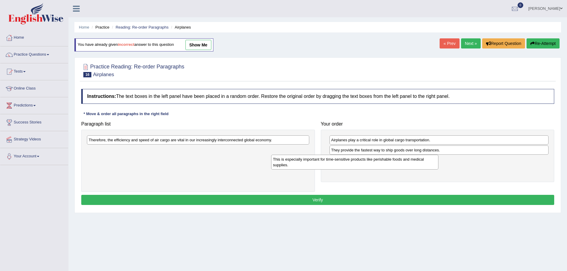
drag, startPoint x: 177, startPoint y: 168, endPoint x: 359, endPoint y: 171, distance: 182.5
click at [359, 170] on div "This is especially important for time-sensitive products like perishable foods …" at bounding box center [354, 162] width 167 height 15
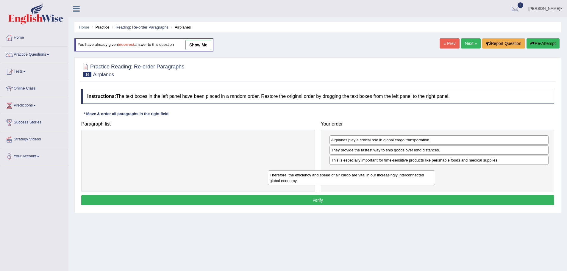
drag, startPoint x: 186, startPoint y: 149, endPoint x: 360, endPoint y: 192, distance: 179.3
click at [367, 184] on div "Therefore, the efficiency and speed of air cargo are vital in our increasingly …" at bounding box center [351, 178] width 167 height 15
click at [338, 205] on button "Verify" at bounding box center [317, 200] width 473 height 10
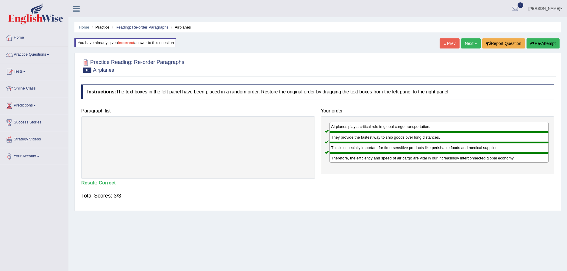
click at [461, 42] on link "Next »" at bounding box center [471, 43] width 20 height 10
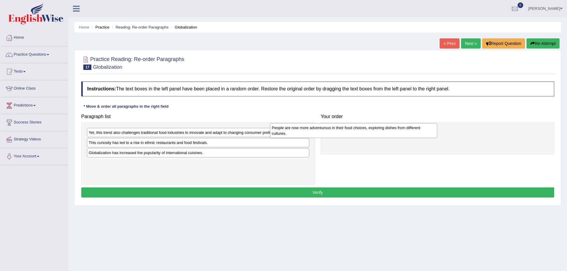
drag, startPoint x: 173, startPoint y: 177, endPoint x: 356, endPoint y: 137, distance: 187.6
click at [356, 137] on div "People are now more adventurous in their food choices, exploring dishes from di…" at bounding box center [353, 130] width 167 height 15
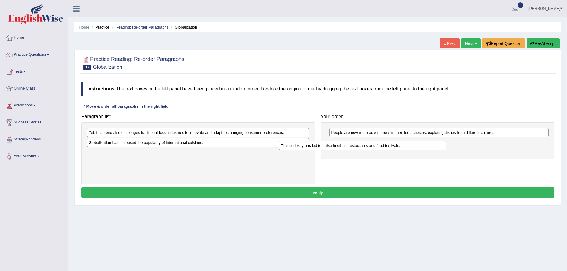
drag, startPoint x: 194, startPoint y: 157, endPoint x: 386, endPoint y: 154, distance: 192.3
click at [386, 150] on div "This curiosity has led to a rise in ethnic restaurants and food festivals." at bounding box center [362, 145] width 167 height 9
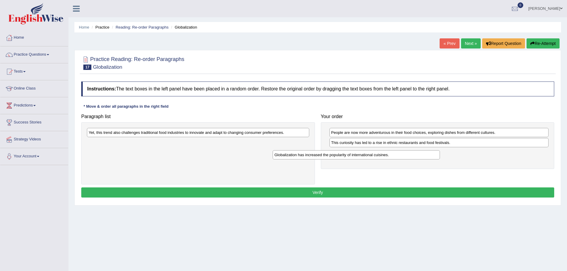
drag, startPoint x: 177, startPoint y: 154, endPoint x: 363, endPoint y: 161, distance: 185.9
click at [363, 160] on div "Globalization has increased the popularity of international cuisines." at bounding box center [356, 154] width 167 height 9
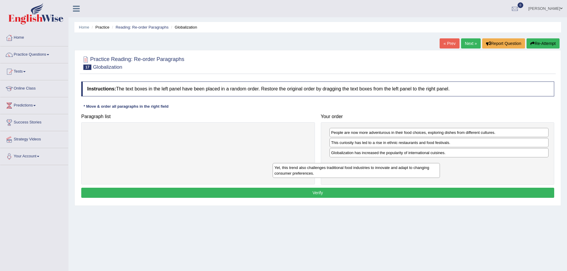
drag, startPoint x: 175, startPoint y: 142, endPoint x: 361, endPoint y: 177, distance: 189.0
click at [361, 177] on div "Yet, this trend also challenges traditional food industries to innovate and ada…" at bounding box center [356, 170] width 167 height 15
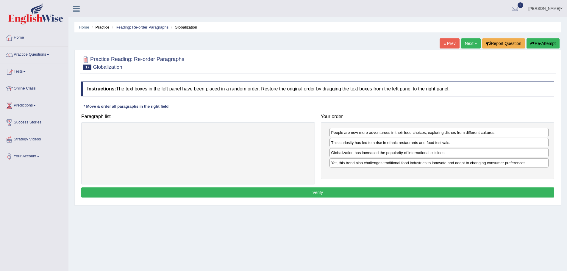
click at [338, 198] on button "Verify" at bounding box center [317, 193] width 473 height 10
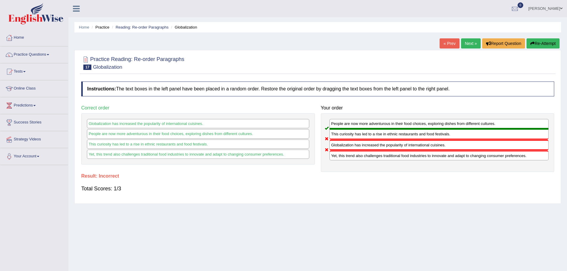
click at [527, 45] on button "Re-Attempt" at bounding box center [543, 43] width 33 height 10
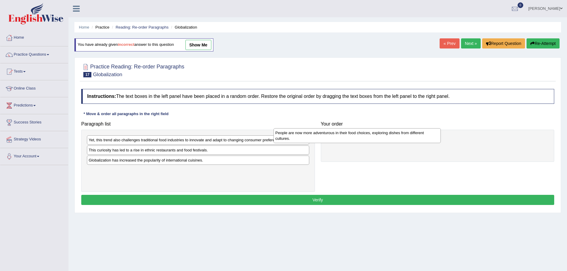
drag, startPoint x: 160, startPoint y: 185, endPoint x: 346, endPoint y: 141, distance: 191.6
click at [346, 141] on div "People are now more adventurous in their food choices, exploring dishes from di…" at bounding box center [357, 135] width 167 height 15
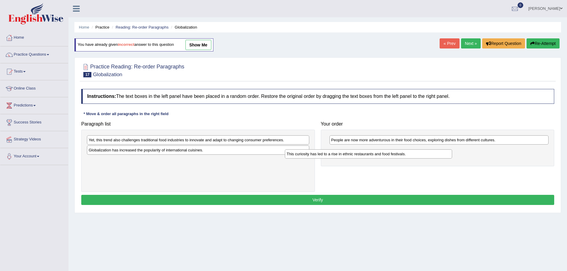
drag, startPoint x: 181, startPoint y: 163, endPoint x: 372, endPoint y: 160, distance: 190.8
click at [372, 159] on div "This curiosity has led to a rise in ethnic restaurants and food festivals." at bounding box center [368, 153] width 167 height 9
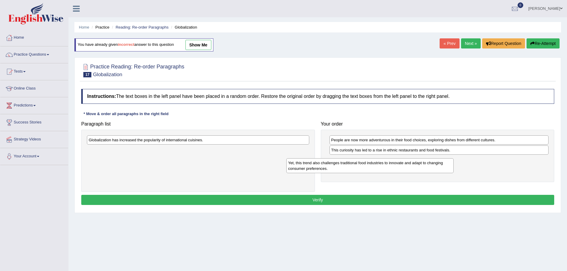
drag, startPoint x: 172, startPoint y: 151, endPoint x: 372, endPoint y: 174, distance: 200.8
click at [372, 173] on div "Yet, this trend also challenges traditional food industries to innovate and ada…" at bounding box center [369, 165] width 167 height 15
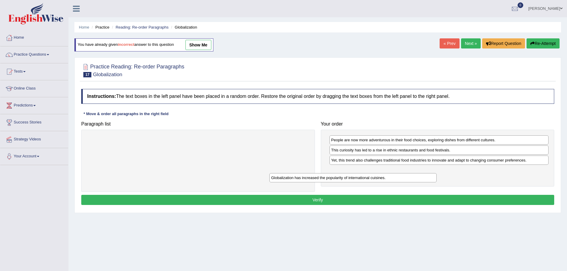
drag, startPoint x: 173, startPoint y: 146, endPoint x: 360, endPoint y: 180, distance: 189.7
click at [360, 180] on div "Globalization has increased the popularity of international cuisines." at bounding box center [352, 177] width 167 height 9
click at [317, 205] on button "Verify" at bounding box center [317, 200] width 473 height 10
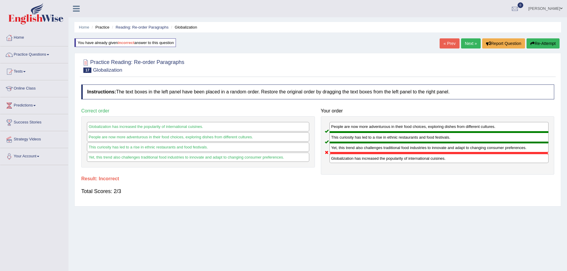
click at [527, 44] on button "Re-Attempt" at bounding box center [543, 43] width 33 height 10
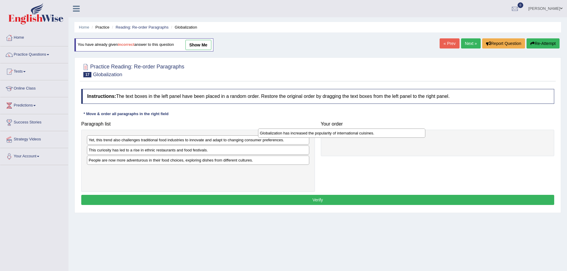
drag, startPoint x: 166, startPoint y: 172, endPoint x: 338, endPoint y: 139, distance: 174.3
click at [338, 138] on div "Globalization has increased the popularity of international cuisines." at bounding box center [341, 133] width 167 height 9
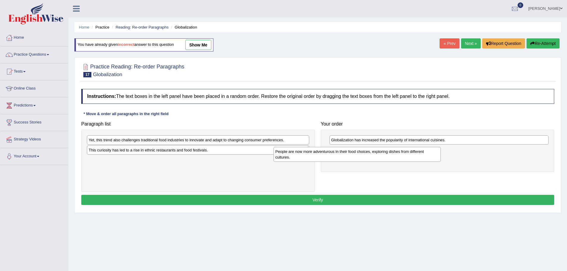
drag, startPoint x: 163, startPoint y: 174, endPoint x: 350, endPoint y: 160, distance: 187.2
click at [350, 160] on div "People are now more adventurous in their food choices, exploring dishes from di…" at bounding box center [357, 154] width 167 height 15
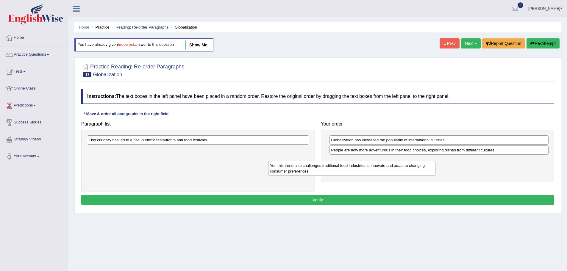
drag, startPoint x: 161, startPoint y: 152, endPoint x: 342, endPoint y: 177, distance: 183.1
click at [342, 176] on div "Yet, this trend also challenges traditional food industries to innovate and ada…" at bounding box center [351, 168] width 167 height 15
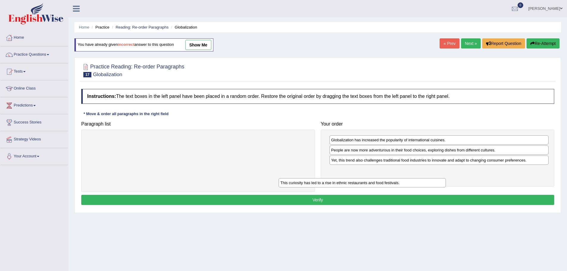
drag, startPoint x: 173, startPoint y: 146, endPoint x: 365, endPoint y: 189, distance: 196.4
click at [365, 188] on div "This curiosity has led to a rise in ethnic restaurants and food festivals." at bounding box center [362, 182] width 167 height 9
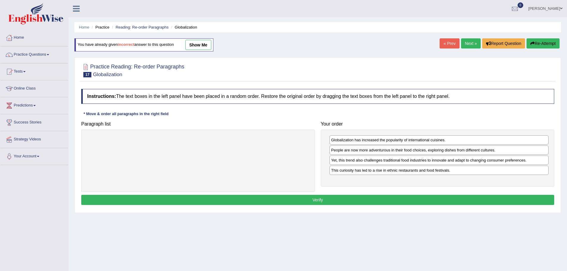
click at [319, 205] on button "Verify" at bounding box center [317, 200] width 473 height 10
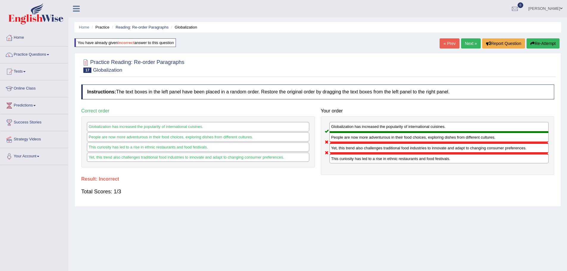
click at [527, 45] on button "Re-Attempt" at bounding box center [543, 43] width 33 height 10
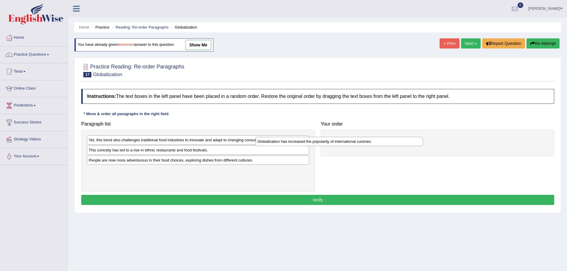
drag, startPoint x: 164, startPoint y: 174, endPoint x: 333, endPoint y: 141, distance: 171.8
click at [333, 141] on div "Globalization has increased the popularity of international cuisines." at bounding box center [339, 141] width 167 height 9
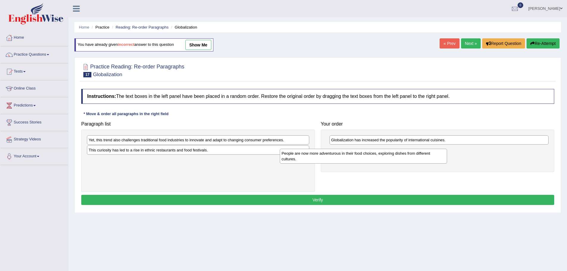
drag, startPoint x: 158, startPoint y: 178, endPoint x: 359, endPoint y: 161, distance: 201.3
click at [359, 161] on div "People are now more adventurous in their food choices, exploring dishes from di…" at bounding box center [363, 156] width 167 height 15
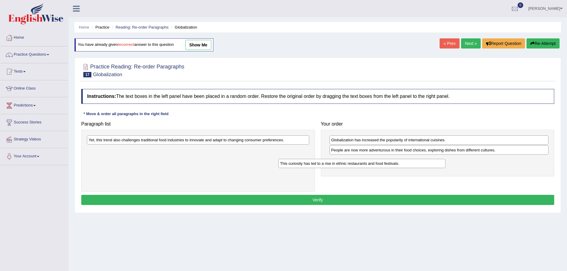
drag, startPoint x: 154, startPoint y: 162, endPoint x: 345, endPoint y: 175, distance: 191.6
click at [345, 168] on div "This curiosity has led to a rise in ethnic restaurants and food festivals." at bounding box center [361, 163] width 167 height 9
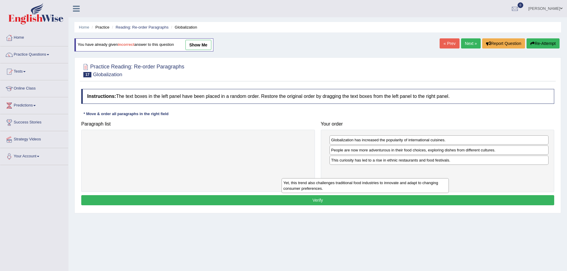
drag, startPoint x: 183, startPoint y: 147, endPoint x: 378, endPoint y: 190, distance: 199.3
click at [378, 190] on div "Yet, this trend also challenges traditional food industries to innovate and ada…" at bounding box center [365, 185] width 167 height 15
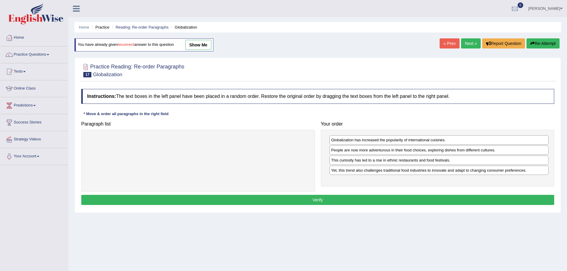
click at [316, 205] on button "Verify" at bounding box center [317, 200] width 473 height 10
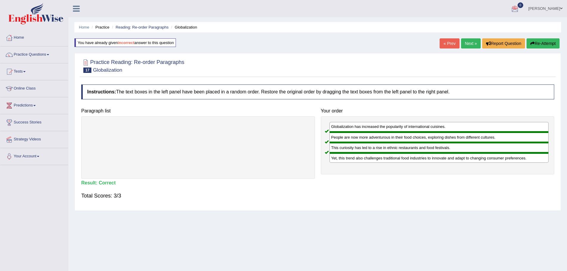
click at [68, 89] on link "Online Class" at bounding box center [34, 87] width 68 height 15
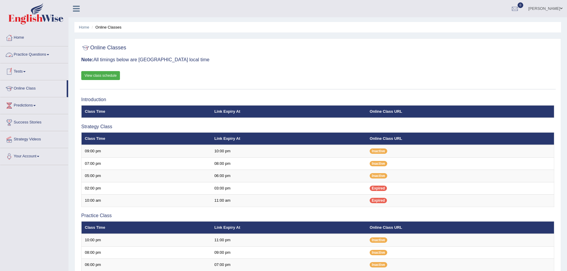
click at [68, 54] on link "Practice Questions" at bounding box center [34, 53] width 68 height 15
click at [68, 73] on link "Tests" at bounding box center [34, 70] width 68 height 15
click at [67, 96] on link "Take Mock Test" at bounding box center [39, 96] width 56 height 11
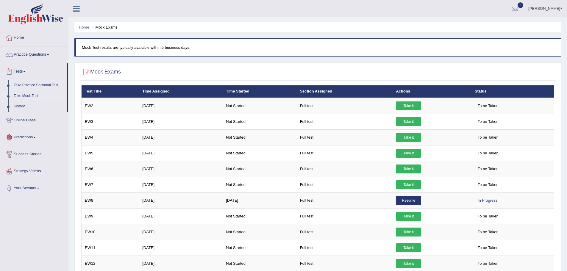
click at [67, 85] on link "Take Practice Sectional Test" at bounding box center [39, 85] width 56 height 11
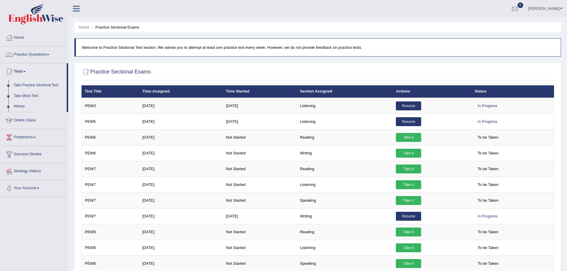
click at [67, 86] on link "Take Practice Sectional Test" at bounding box center [39, 85] width 56 height 11
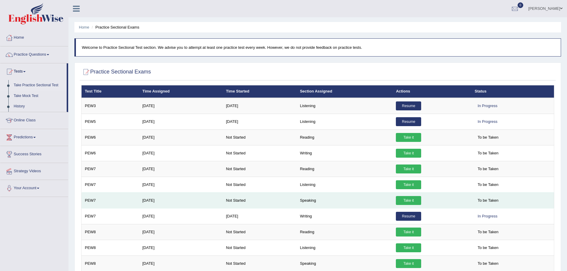
click at [396, 201] on link "Take it" at bounding box center [408, 200] width 25 height 9
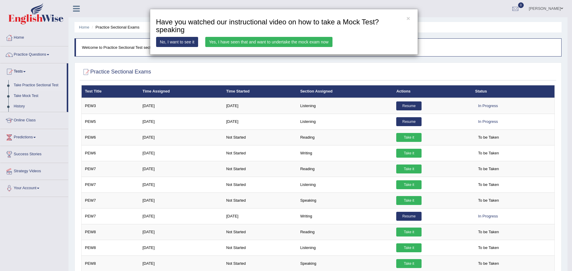
click at [250, 42] on link "Yes, I have seen that and want to undertake the mock exam now" at bounding box center [268, 42] width 127 height 10
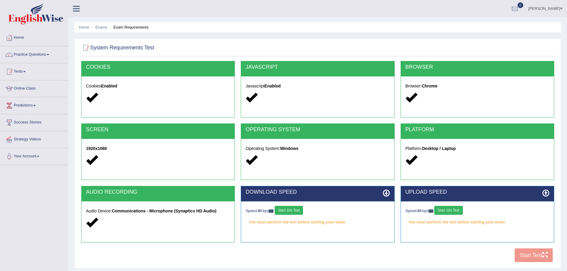
click at [303, 211] on button "Start 10s Test" at bounding box center [289, 210] width 28 height 9
click at [431, 205] on div "Speed: 0 Kbps Start 10s Test You must perform the test before starting your exam" at bounding box center [477, 217] width 153 height 30
click at [434, 210] on button "Start 10s Test" at bounding box center [448, 210] width 28 height 9
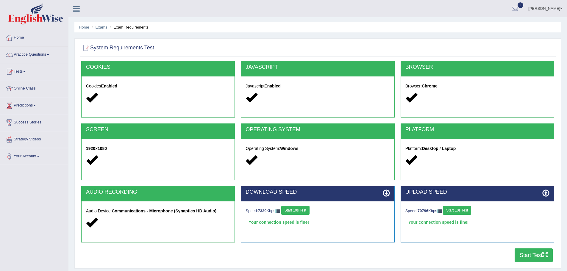
click at [515, 256] on button "Start Test" at bounding box center [534, 256] width 38 height 14
